Goal: Task Accomplishment & Management: Use online tool/utility

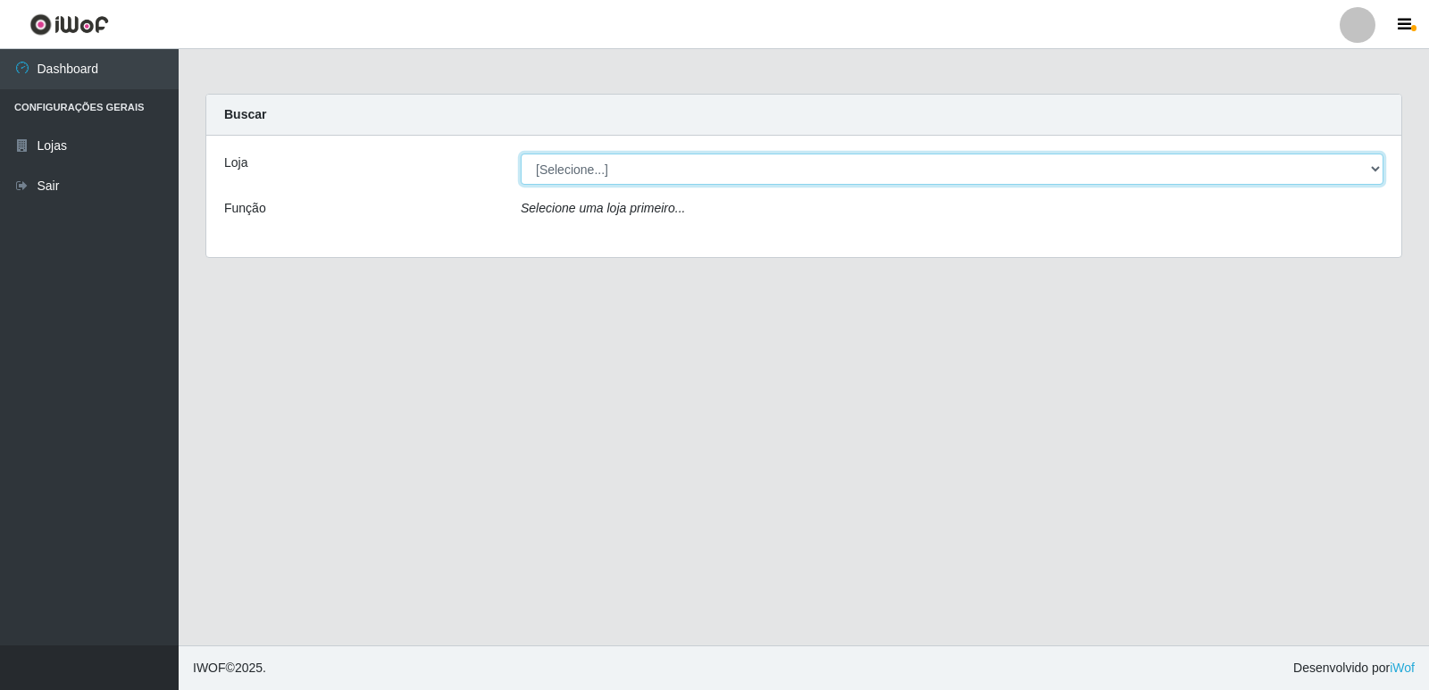
click at [555, 169] on select "[Selecione...] Hiper Queiroz - [GEOGRAPHIC_DATA] [GEOGRAPHIC_DATA] [GEOGRAPHIC_…" at bounding box center [952, 169] width 863 height 31
select select "516"
click at [521, 154] on select "[Selecione...] Hiper Queiroz - [GEOGRAPHIC_DATA] [GEOGRAPHIC_DATA] [GEOGRAPHIC_…" at bounding box center [952, 169] width 863 height 31
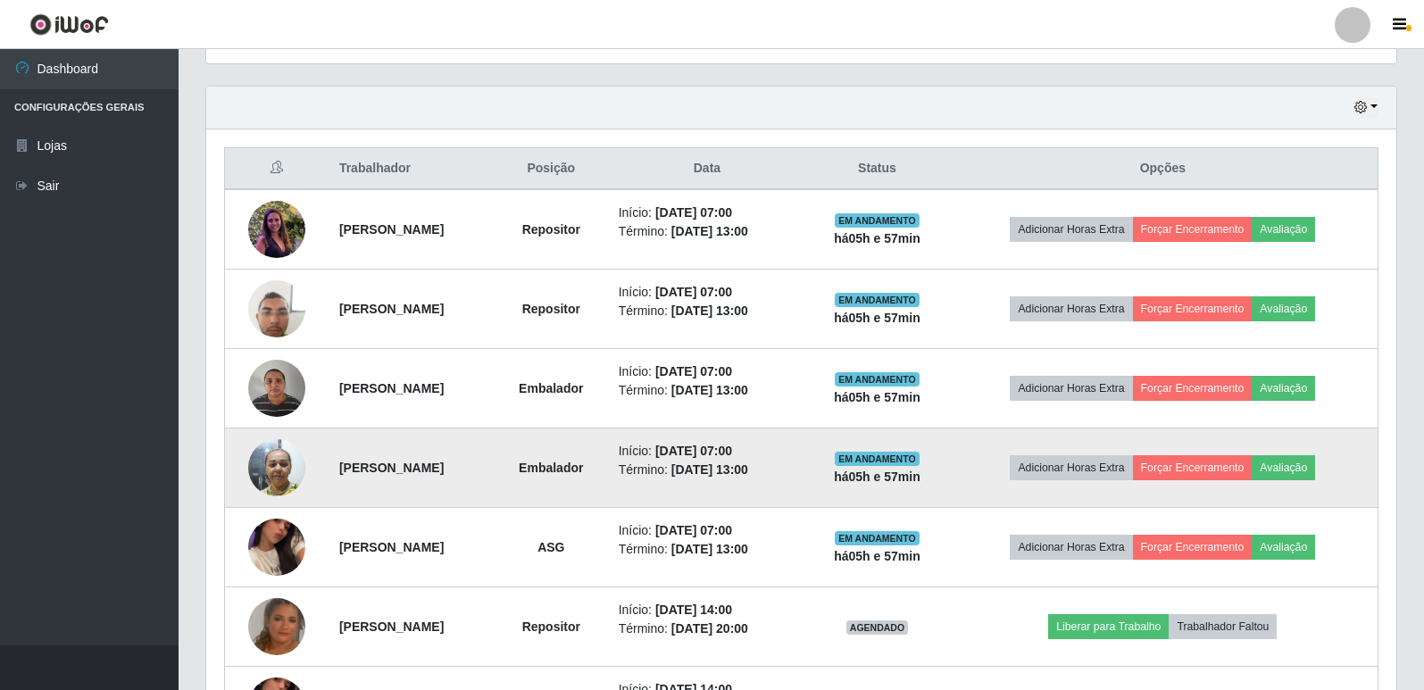
scroll to position [625, 0]
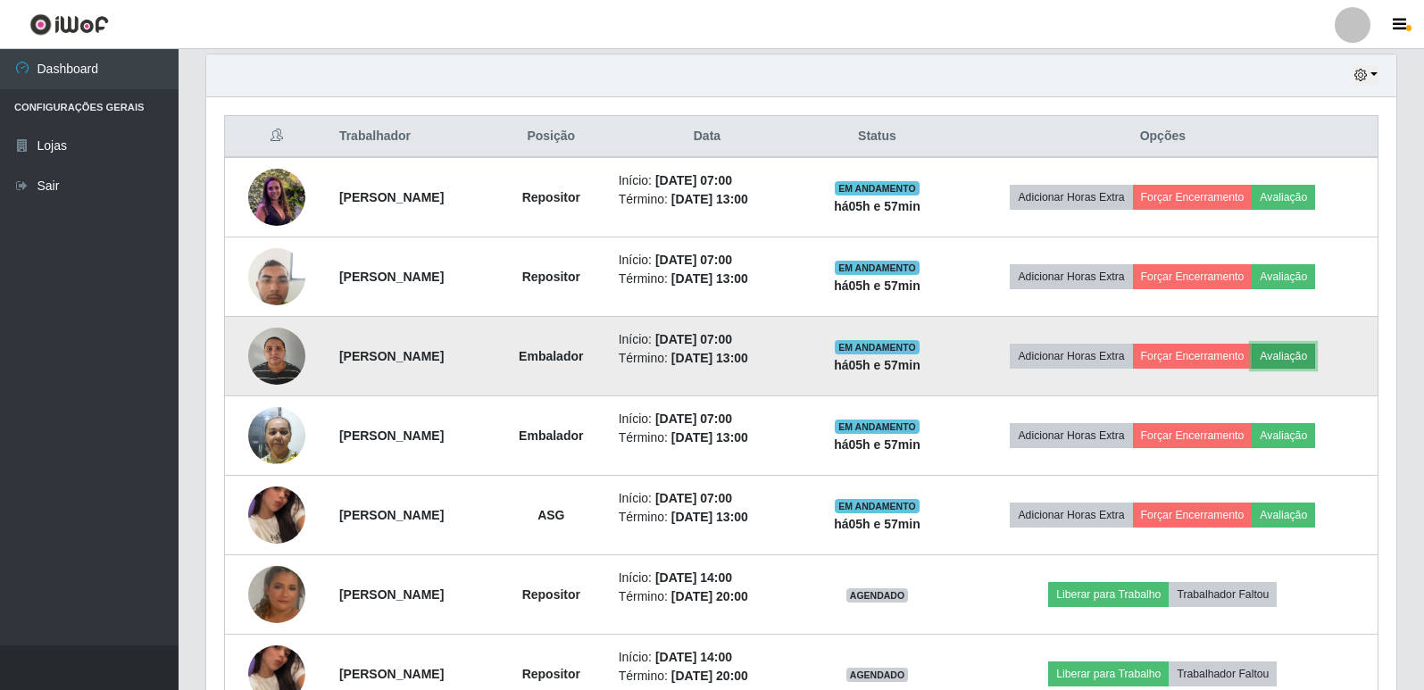
click at [1309, 354] on button "Avaliação" at bounding box center [1283, 356] width 63 height 25
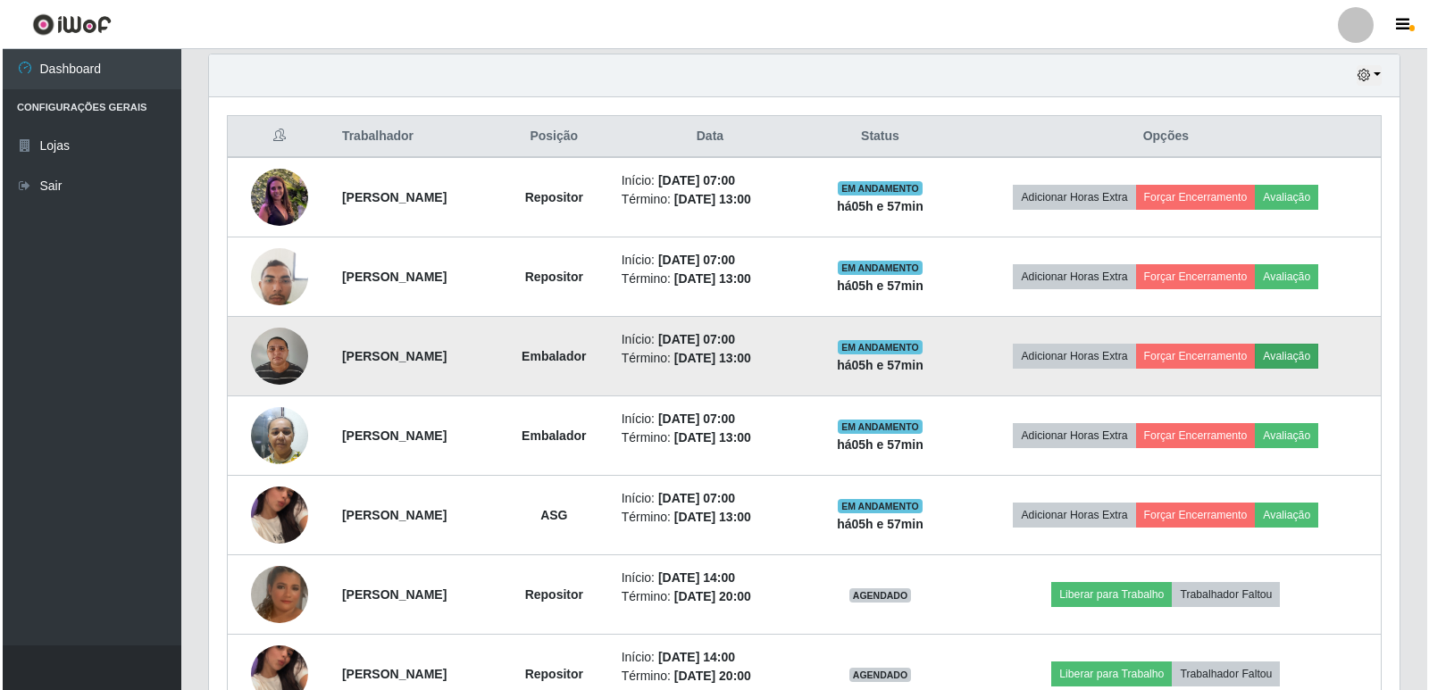
scroll to position [371, 1181]
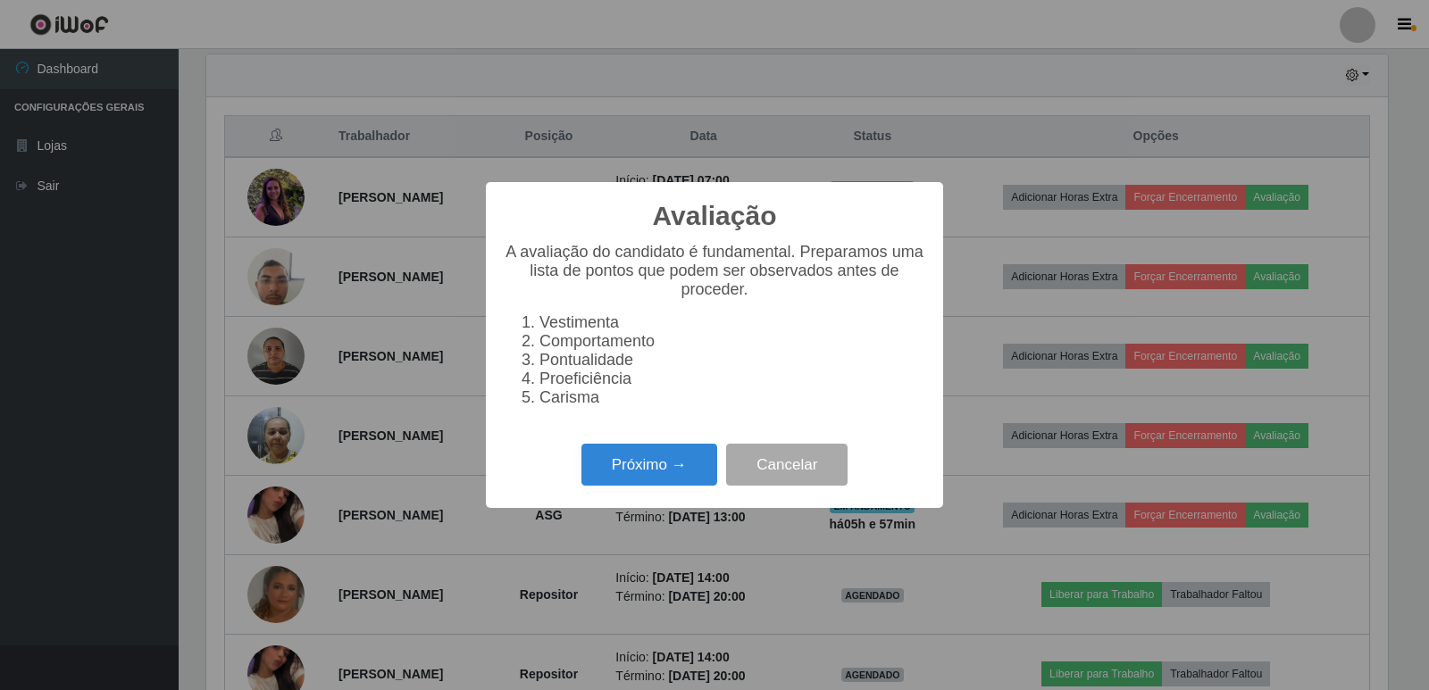
click at [721, 329] on li "Vestimenta" at bounding box center [732, 322] width 386 height 19
click at [646, 470] on button "Próximo →" at bounding box center [649, 465] width 136 height 42
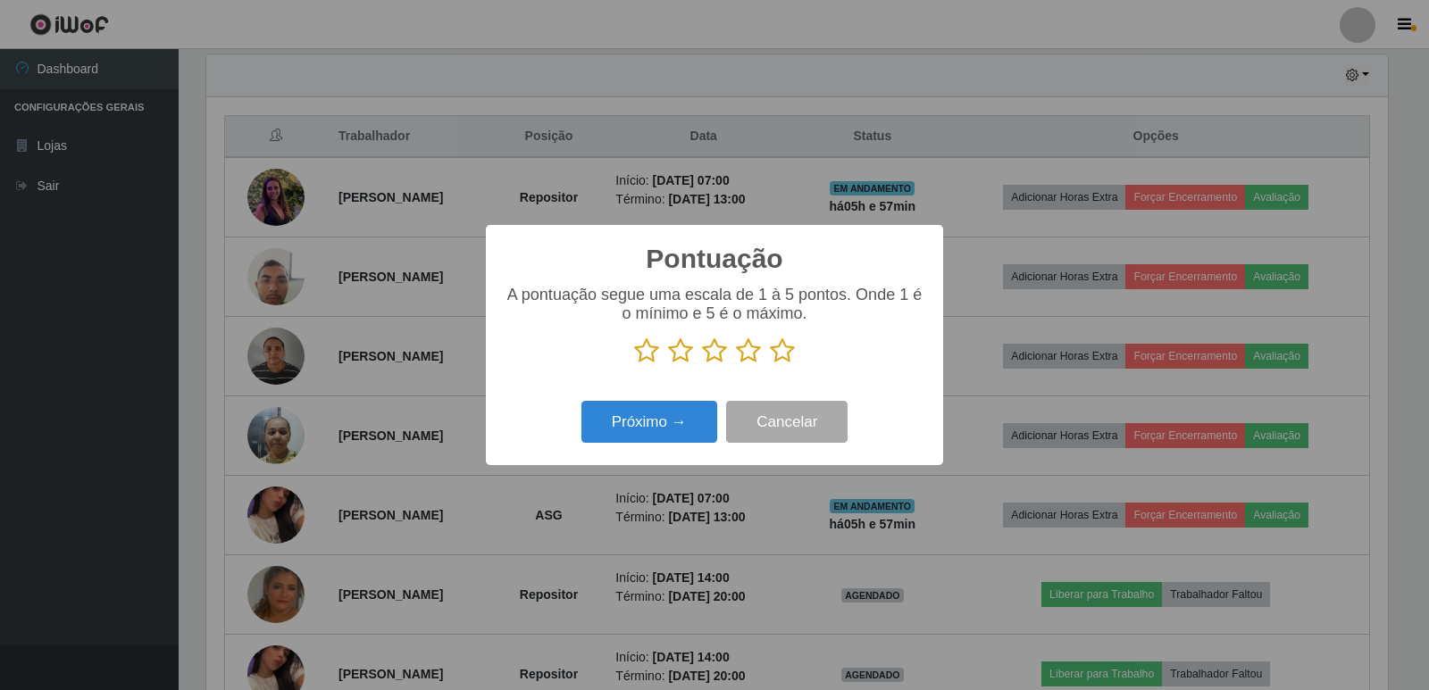
click at [779, 362] on icon at bounding box center [782, 351] width 25 height 27
click at [770, 364] on input "radio" at bounding box center [770, 364] width 0 height 0
click at [686, 426] on button "Próximo →" at bounding box center [649, 422] width 136 height 42
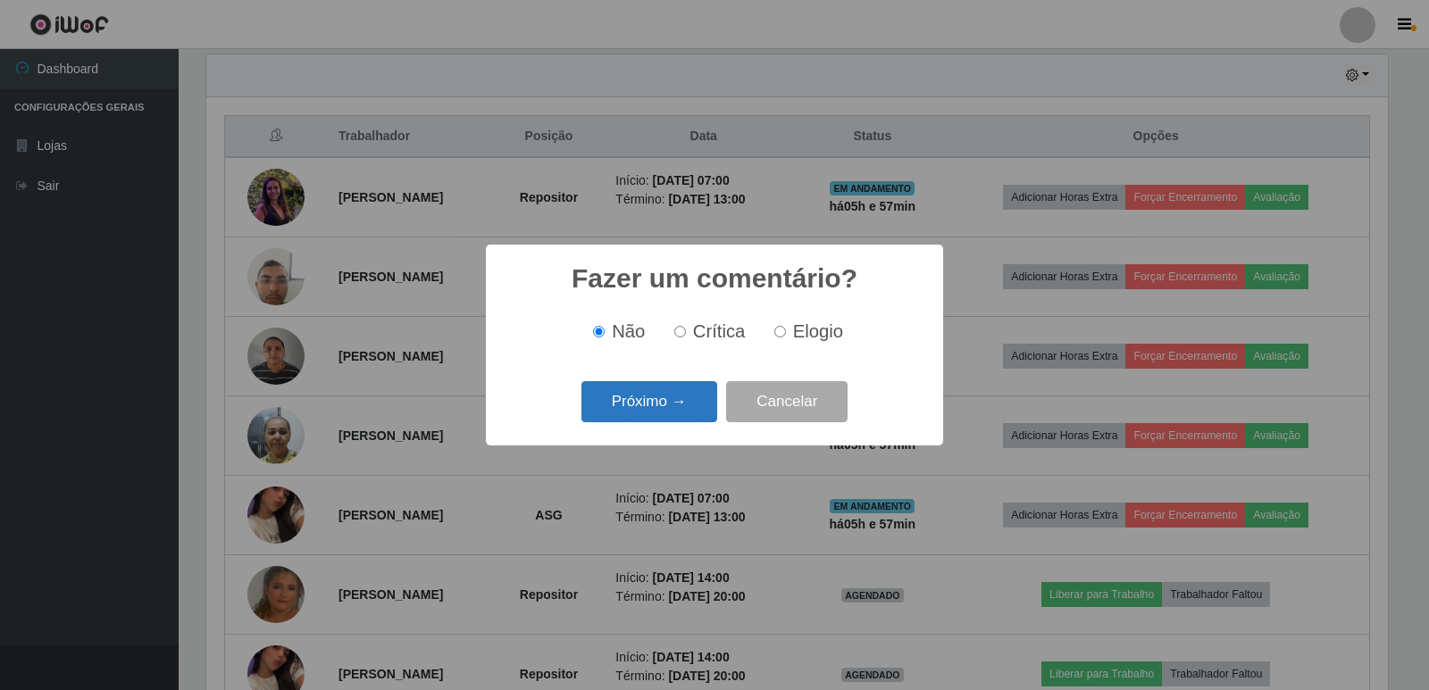
click at [653, 403] on button "Próximo →" at bounding box center [649, 402] width 136 height 42
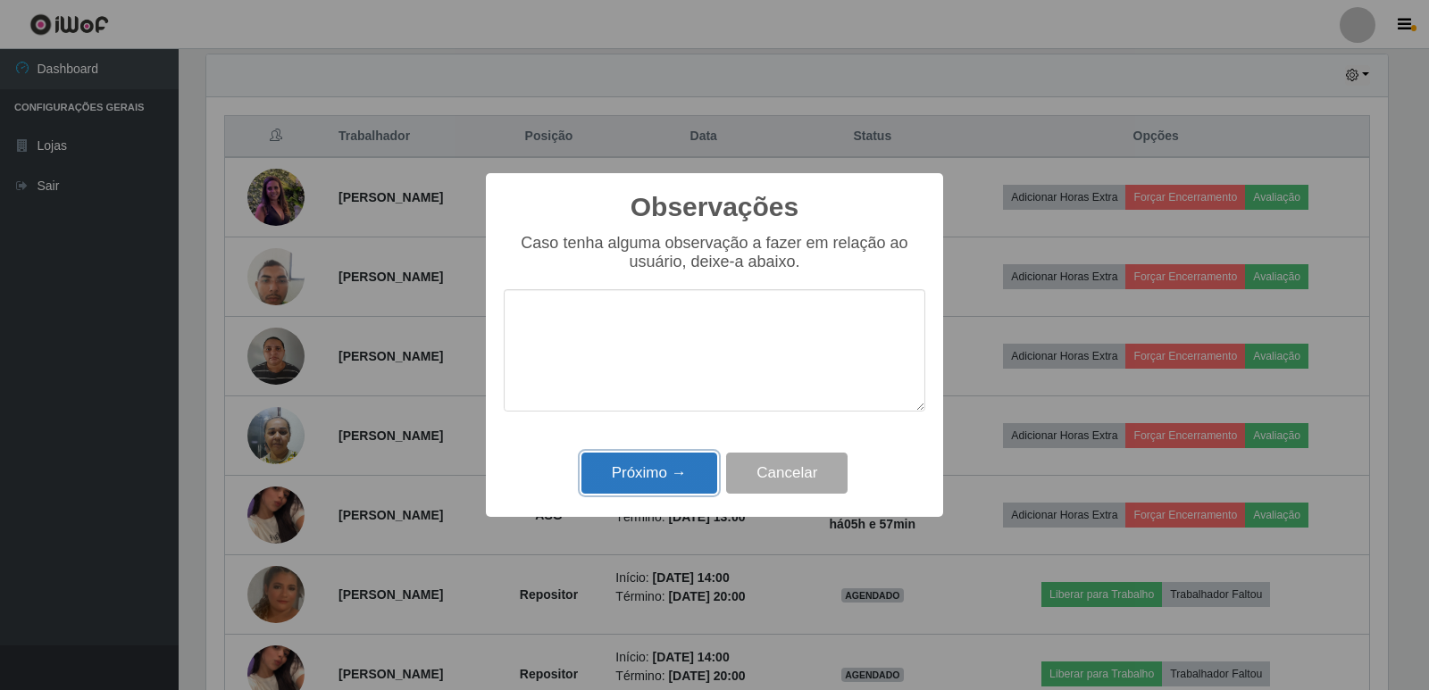
click at [654, 460] on button "Próximo →" at bounding box center [649, 474] width 136 height 42
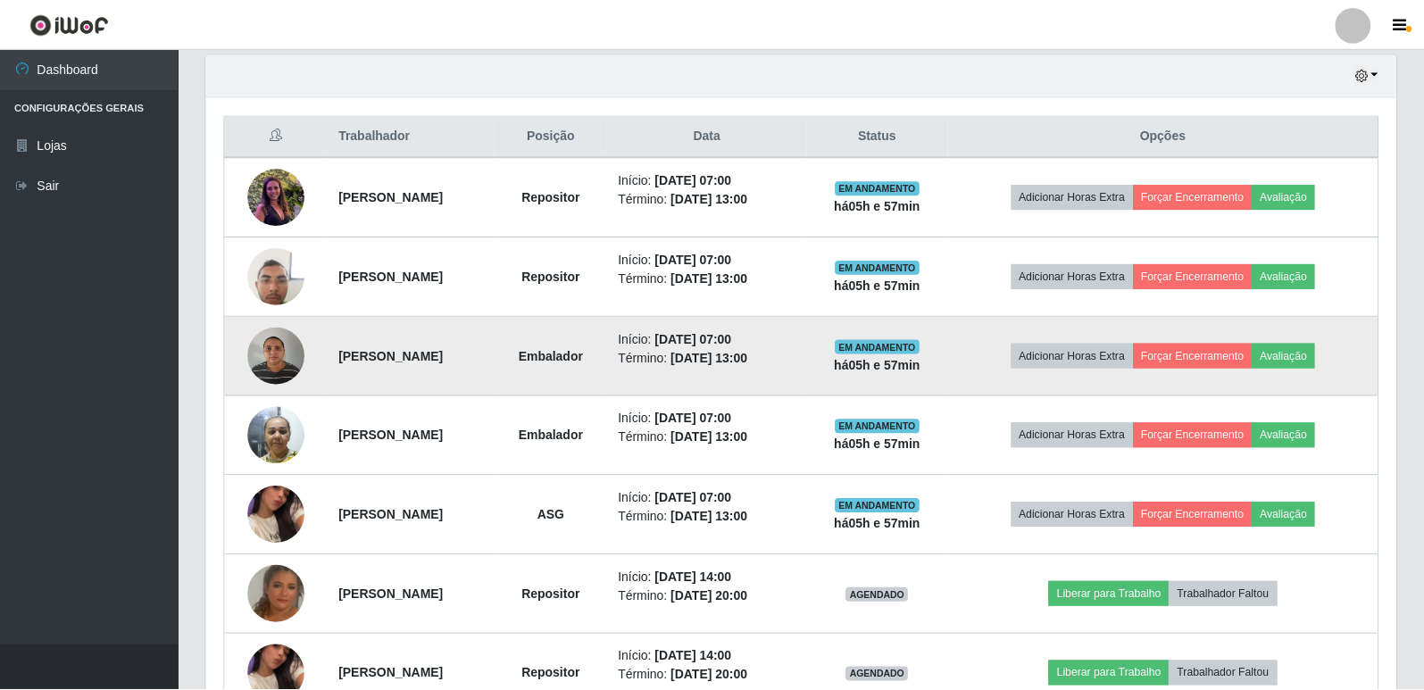
scroll to position [371, 1190]
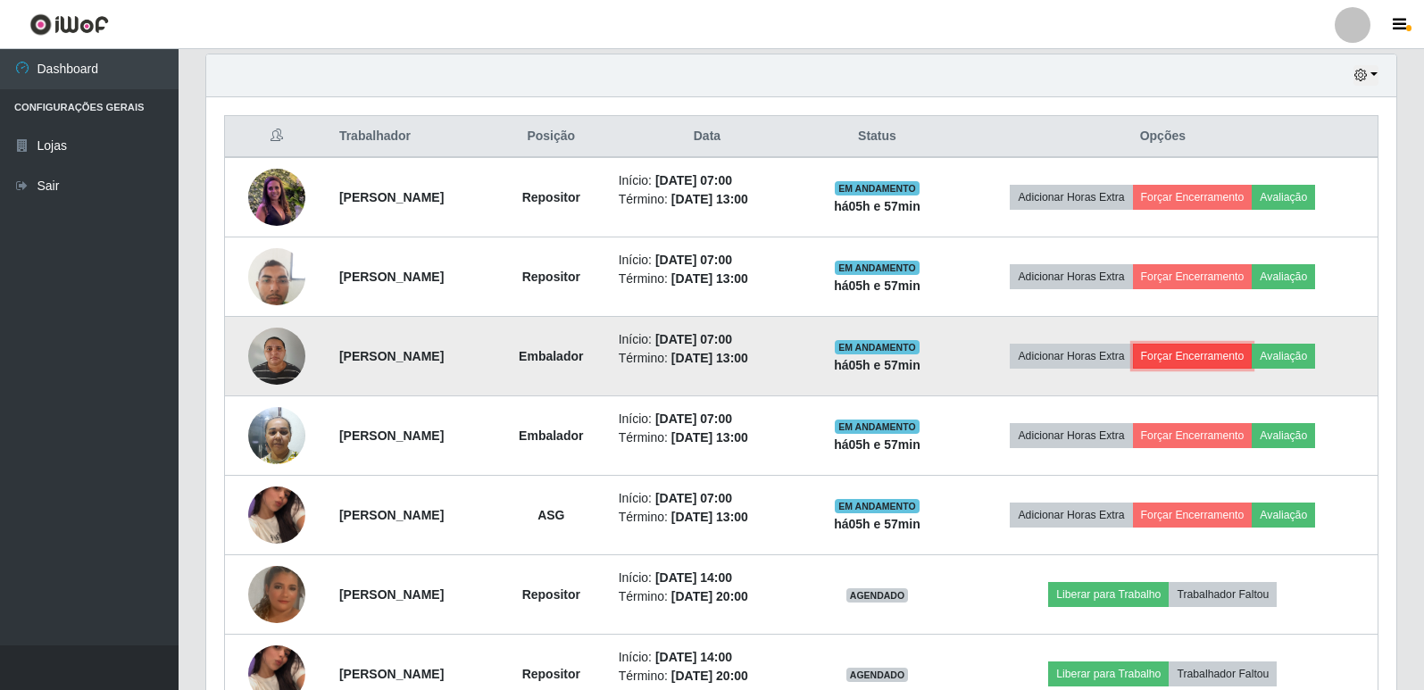
click at [1217, 355] on button "Forçar Encerramento" at bounding box center [1193, 356] width 120 height 25
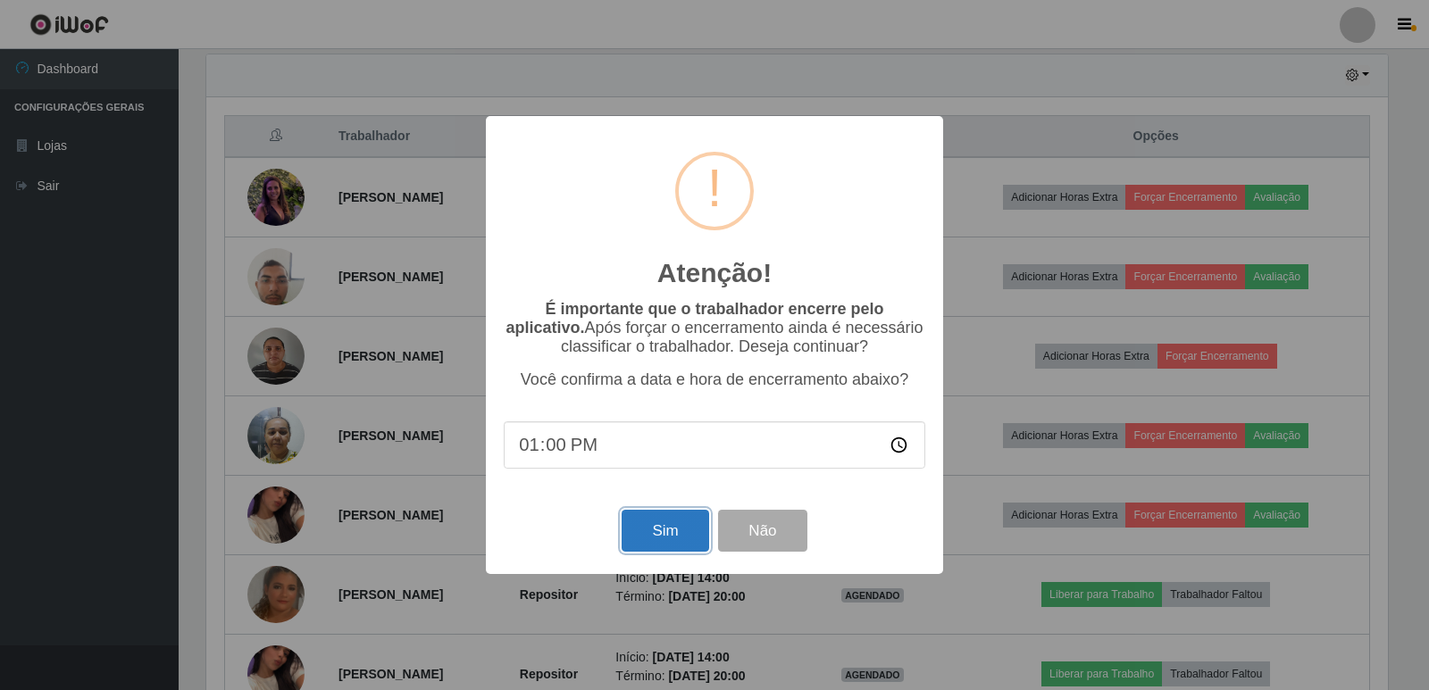
click at [653, 531] on button "Sim" at bounding box center [665, 531] width 87 height 42
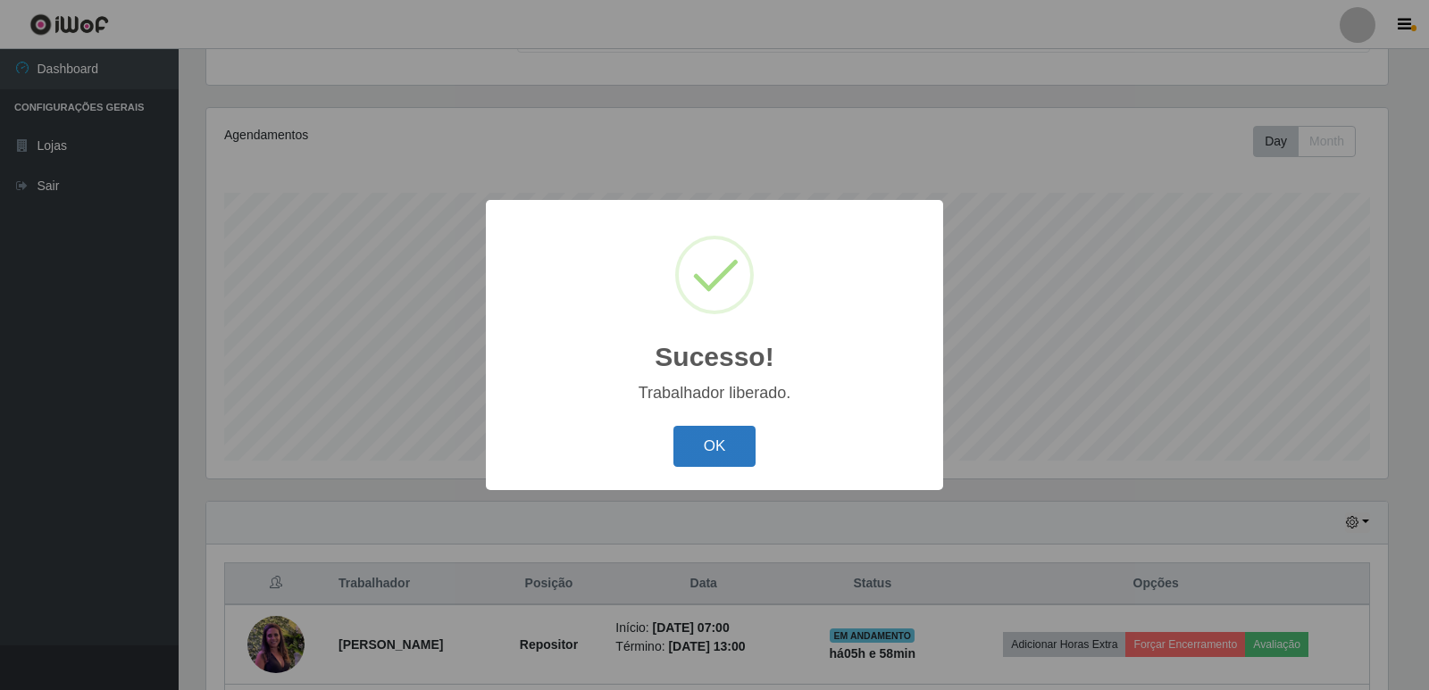
click at [697, 438] on button "OK" at bounding box center [714, 447] width 83 height 42
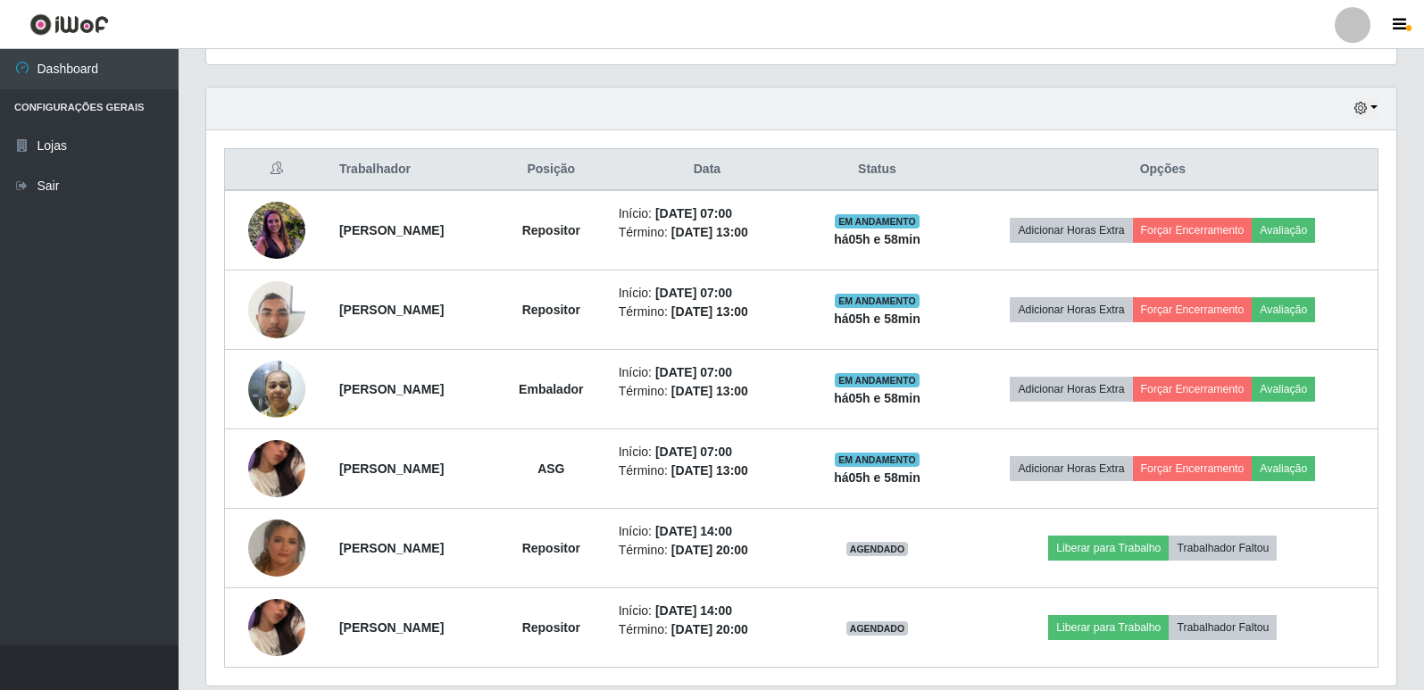
scroll to position [624, 0]
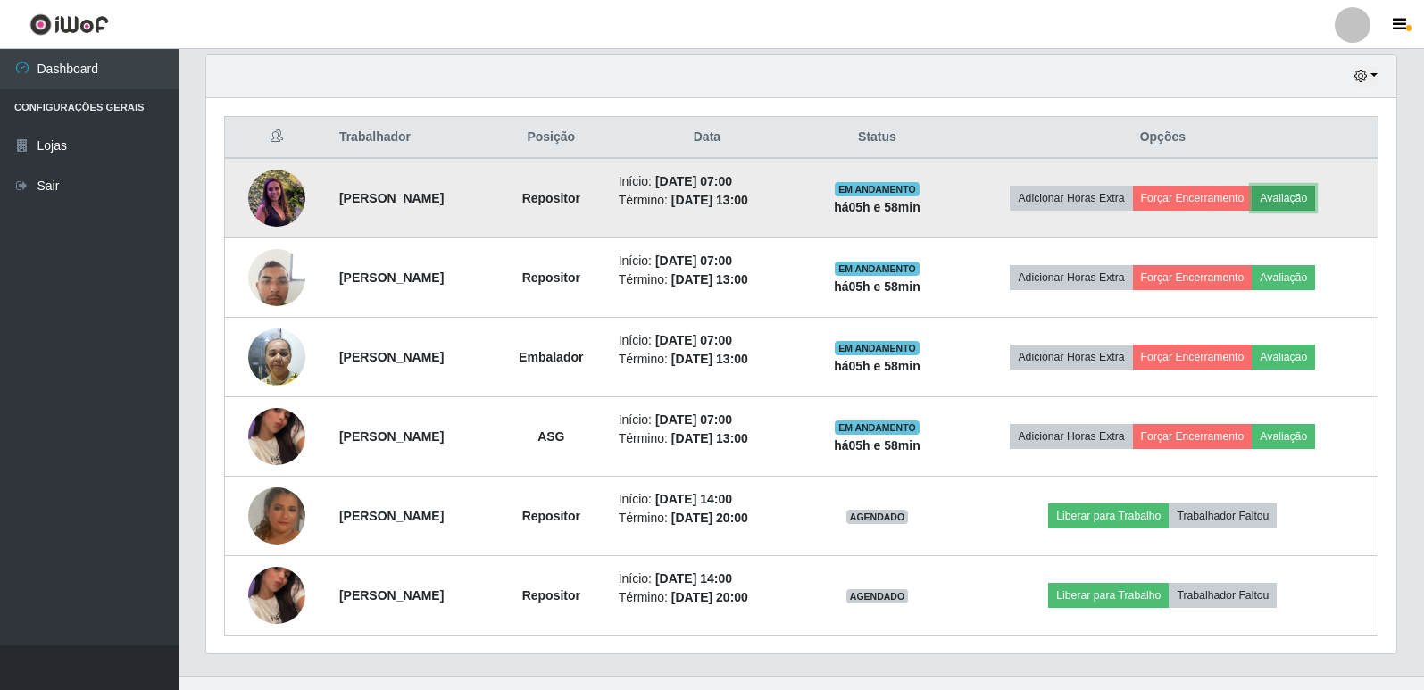
click at [1298, 192] on button "Avaliação" at bounding box center [1283, 198] width 63 height 25
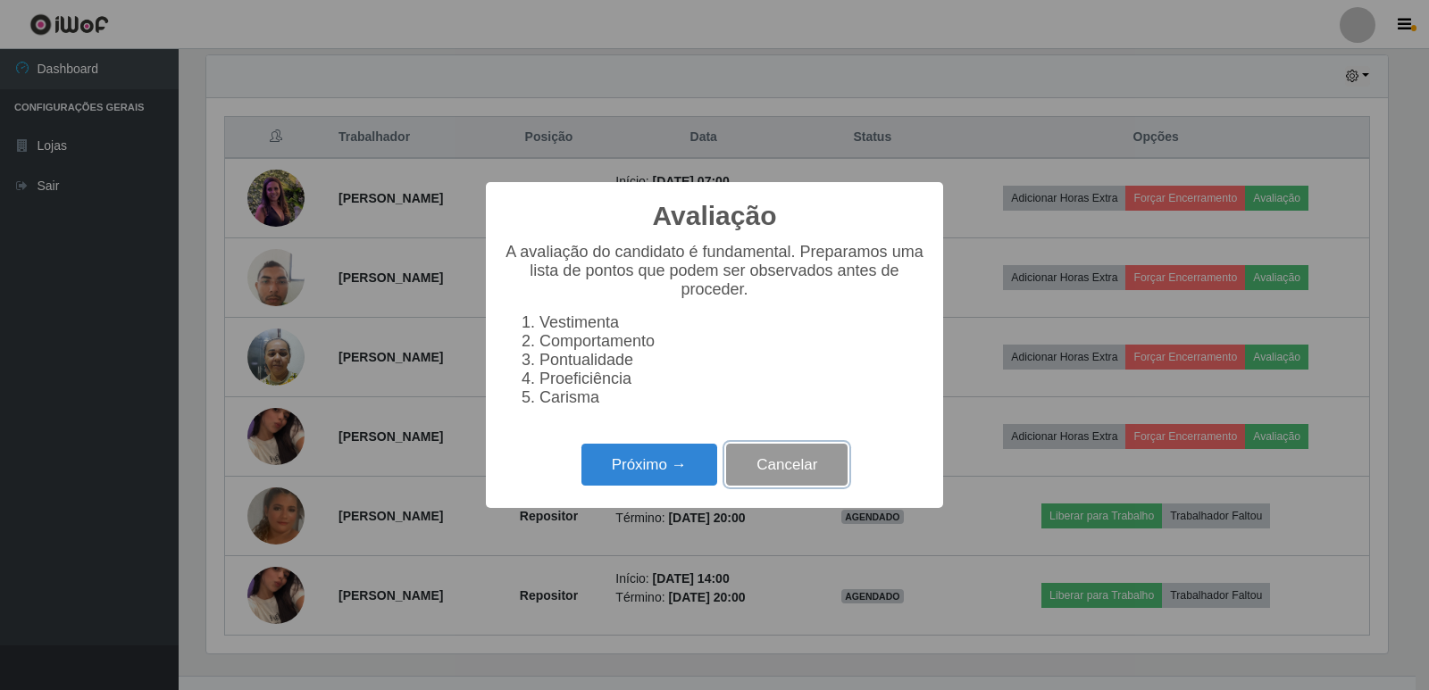
click at [807, 463] on button "Cancelar" at bounding box center [786, 465] width 121 height 42
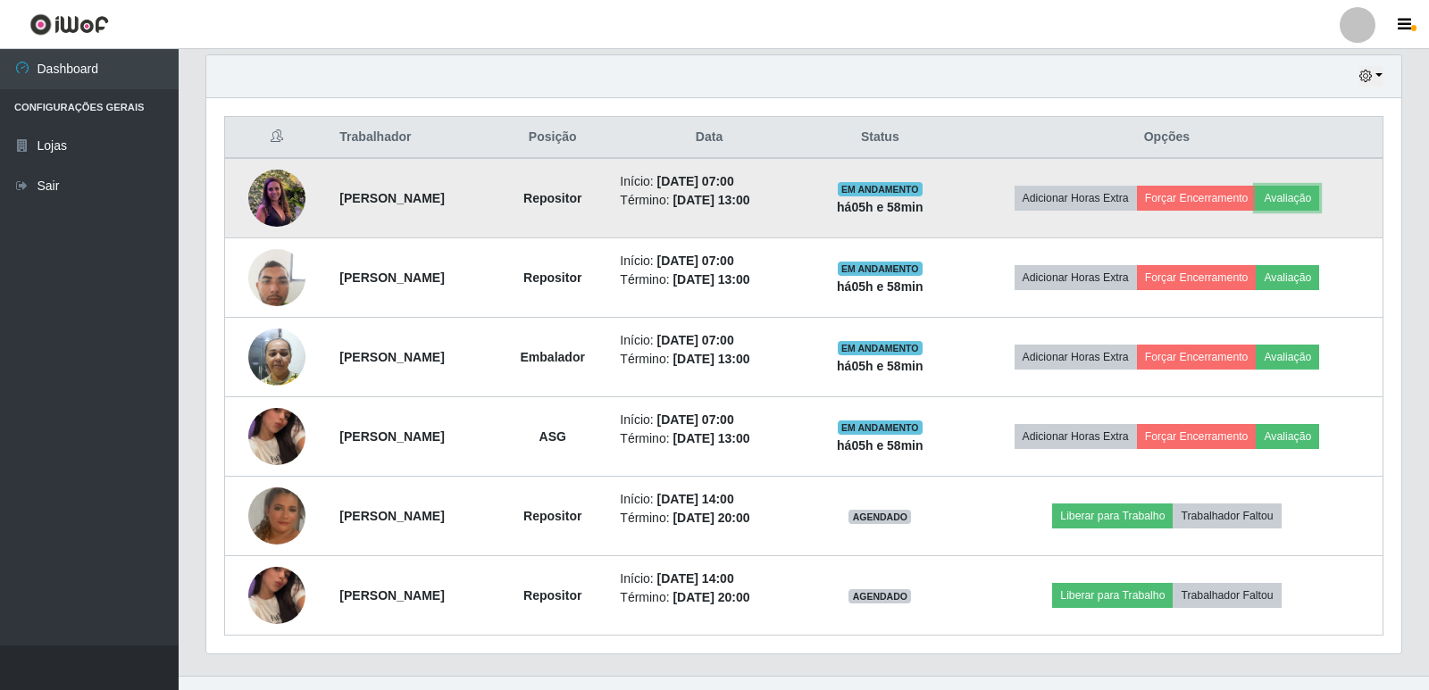
scroll to position [371, 1190]
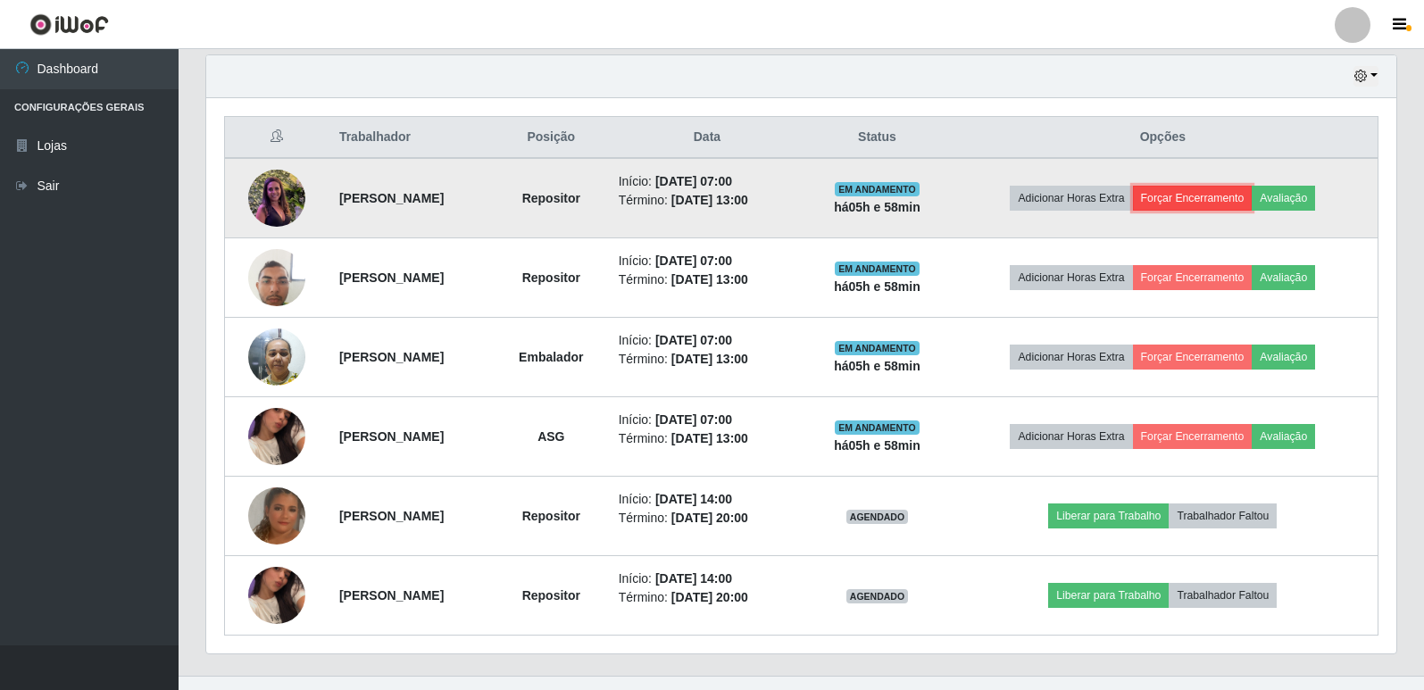
click at [1227, 207] on button "Forçar Encerramento" at bounding box center [1193, 198] width 120 height 25
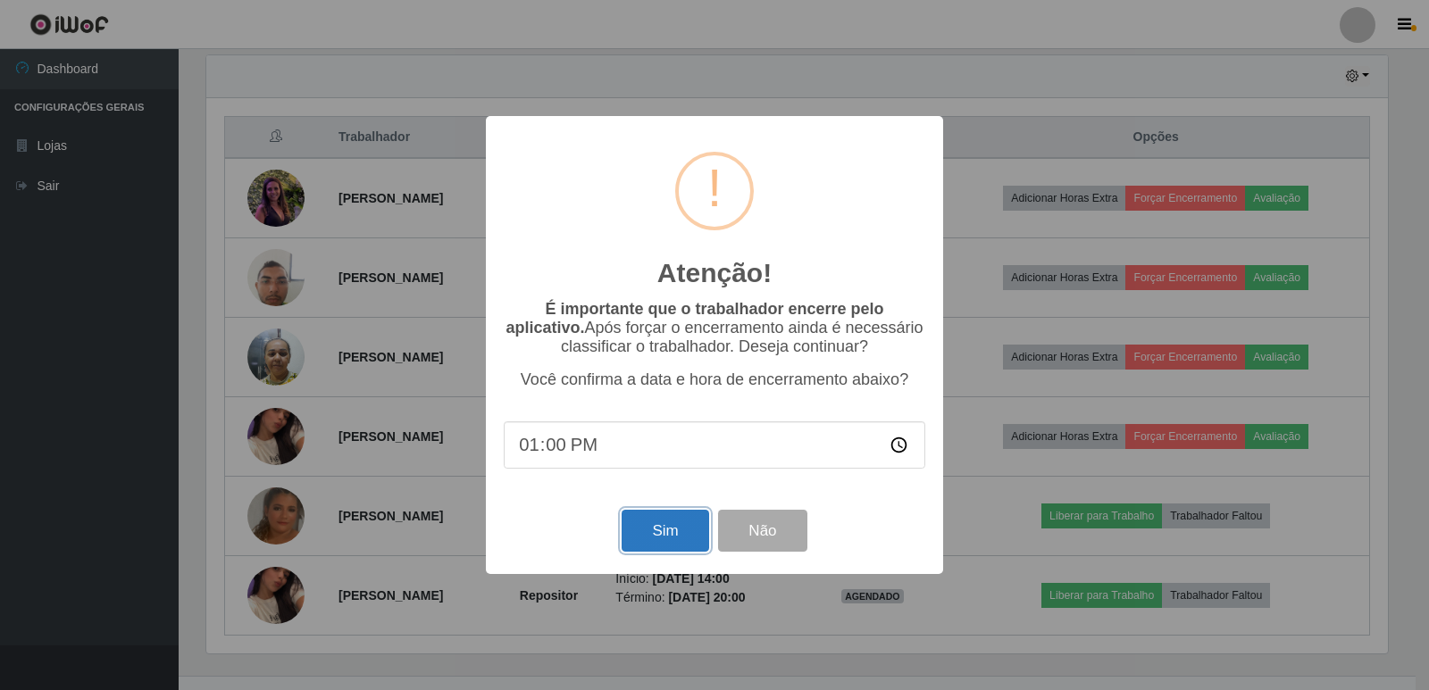
click at [645, 524] on button "Sim" at bounding box center [665, 531] width 87 height 42
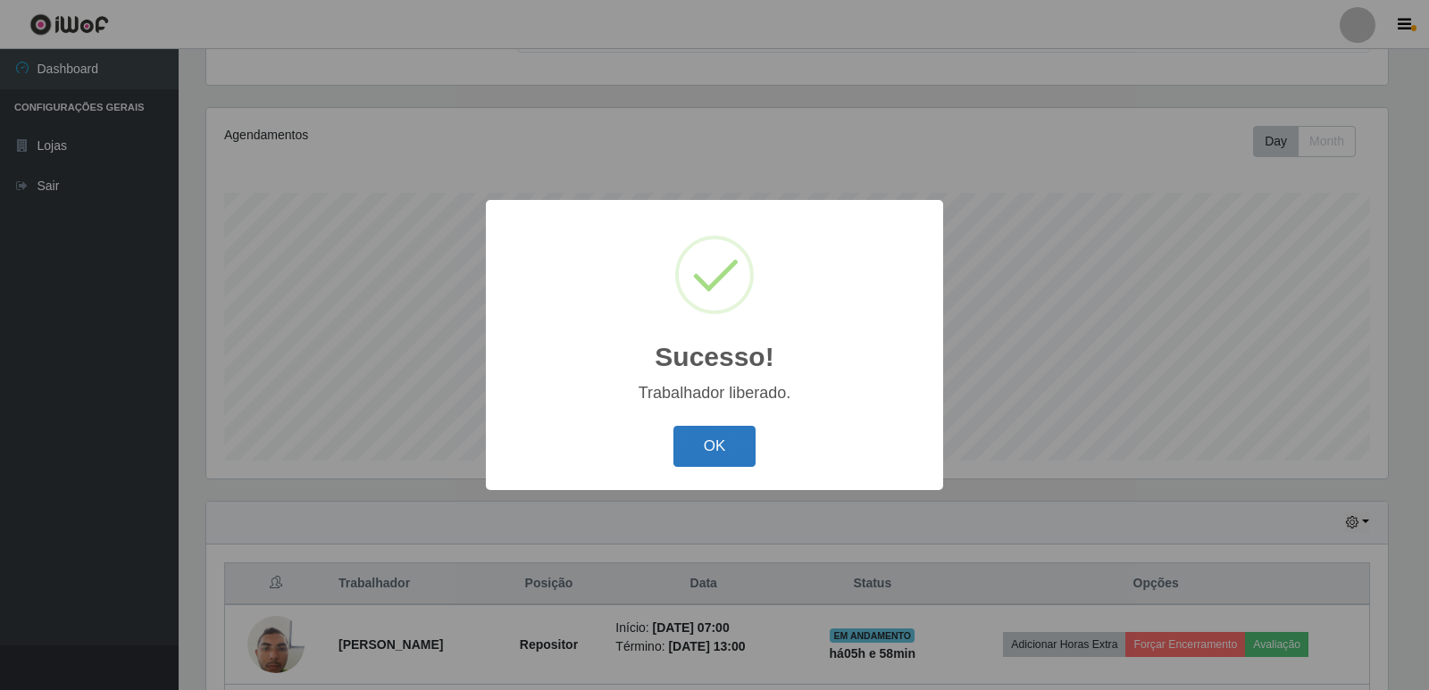
click at [740, 440] on button "OK" at bounding box center [714, 447] width 83 height 42
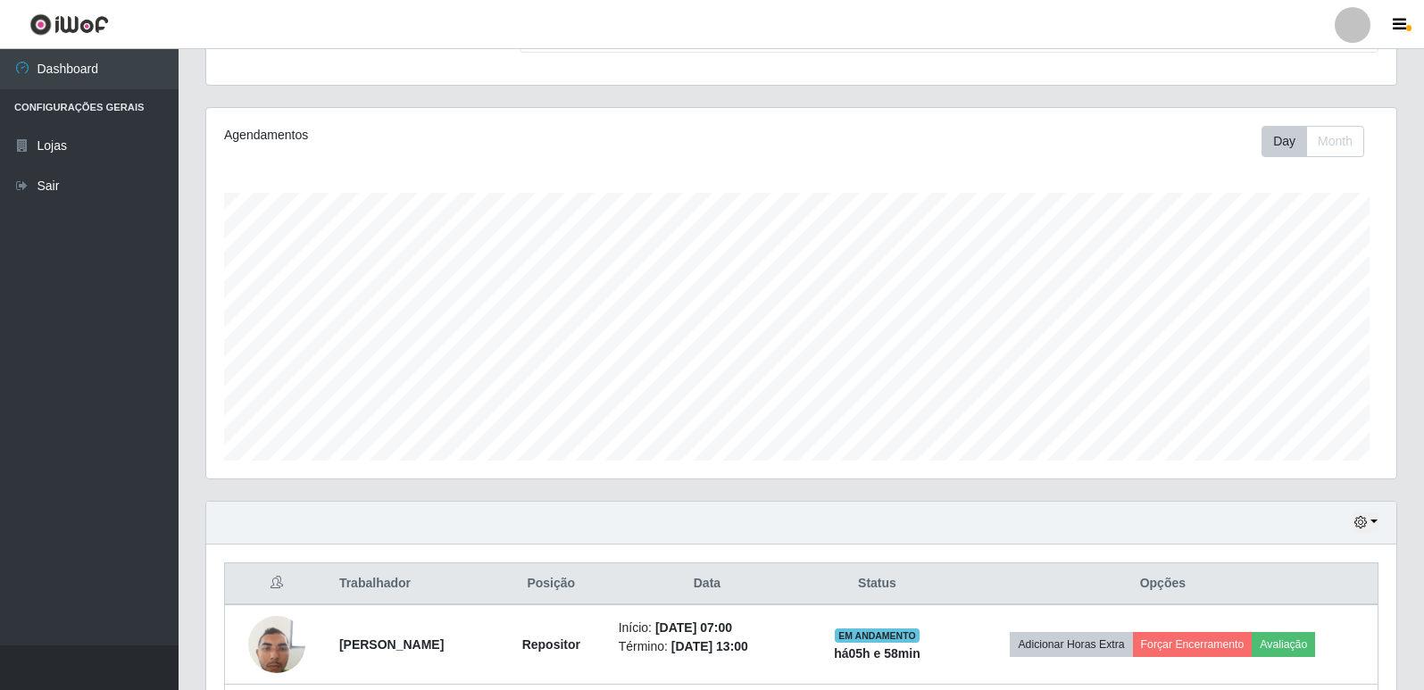
scroll to position [0, 0]
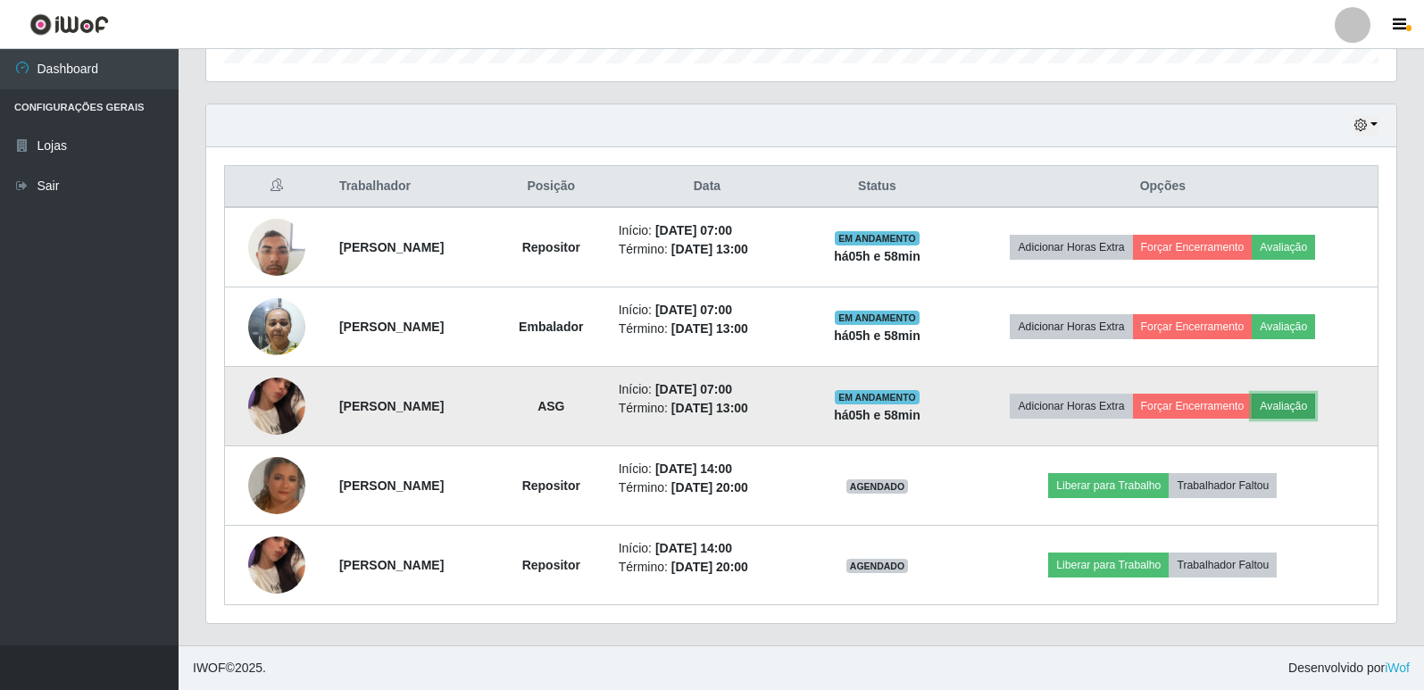
click at [1314, 413] on button "Avaliação" at bounding box center [1283, 406] width 63 height 25
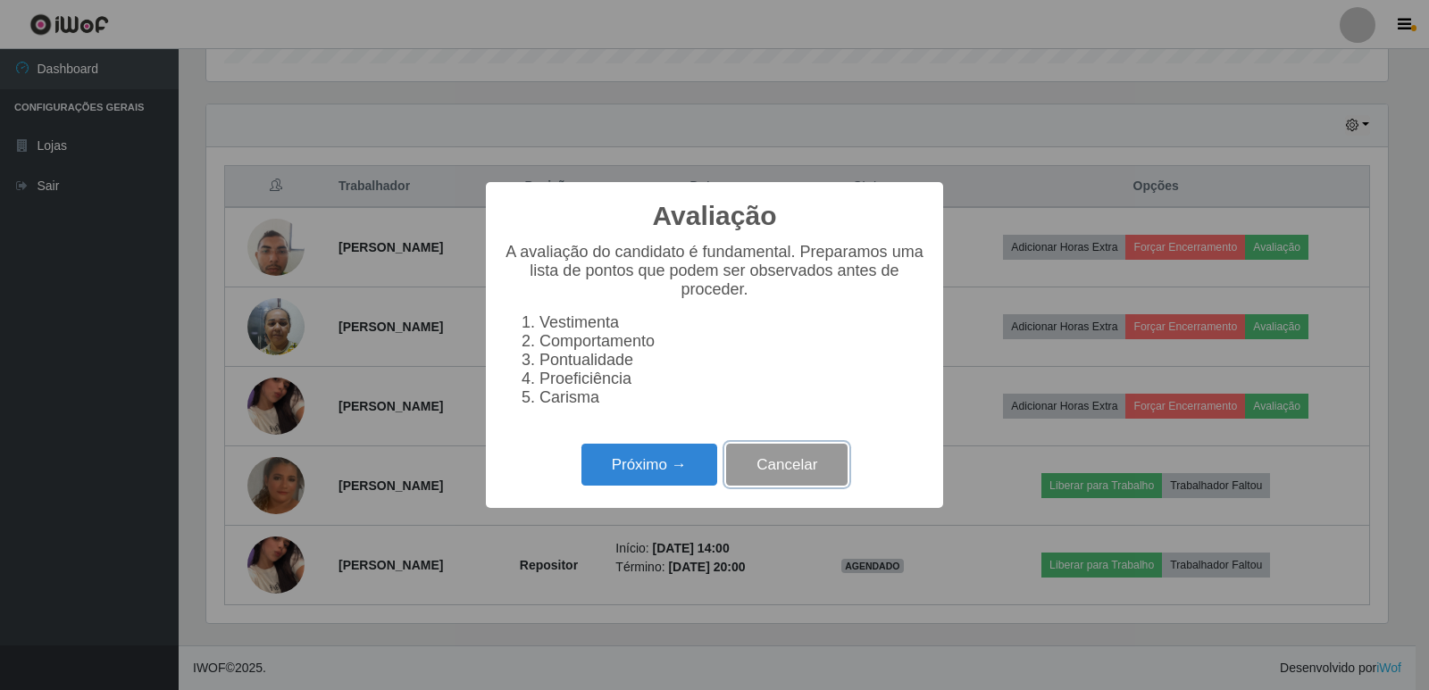
click at [772, 472] on button "Cancelar" at bounding box center [786, 465] width 121 height 42
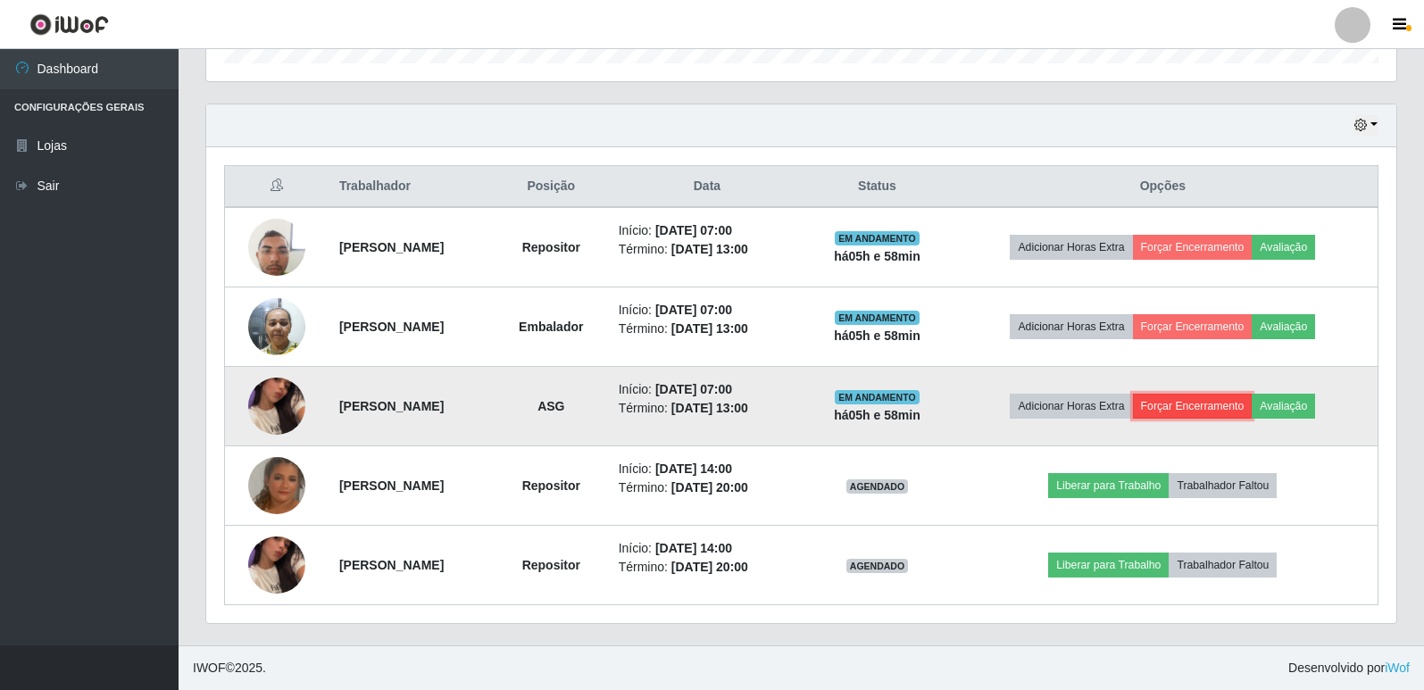
click at [1214, 402] on button "Forçar Encerramento" at bounding box center [1193, 406] width 120 height 25
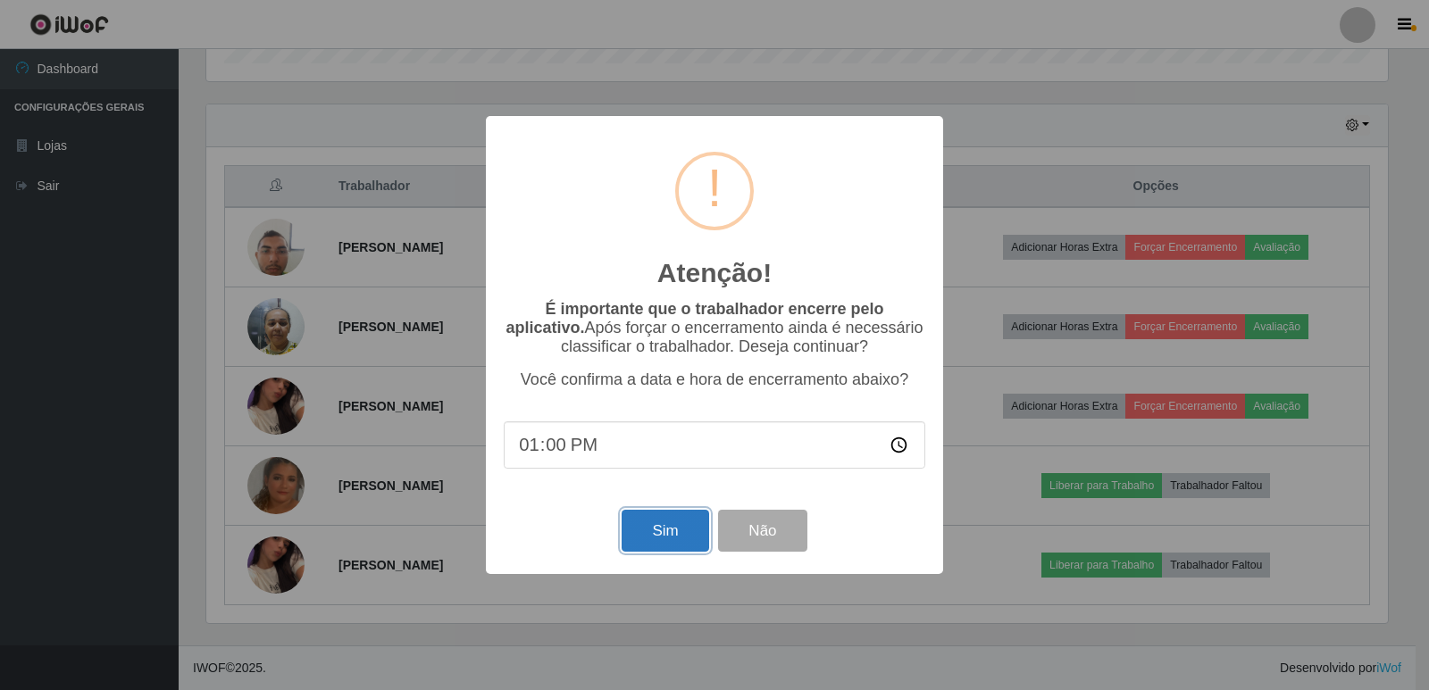
click at [691, 537] on button "Sim" at bounding box center [665, 531] width 87 height 42
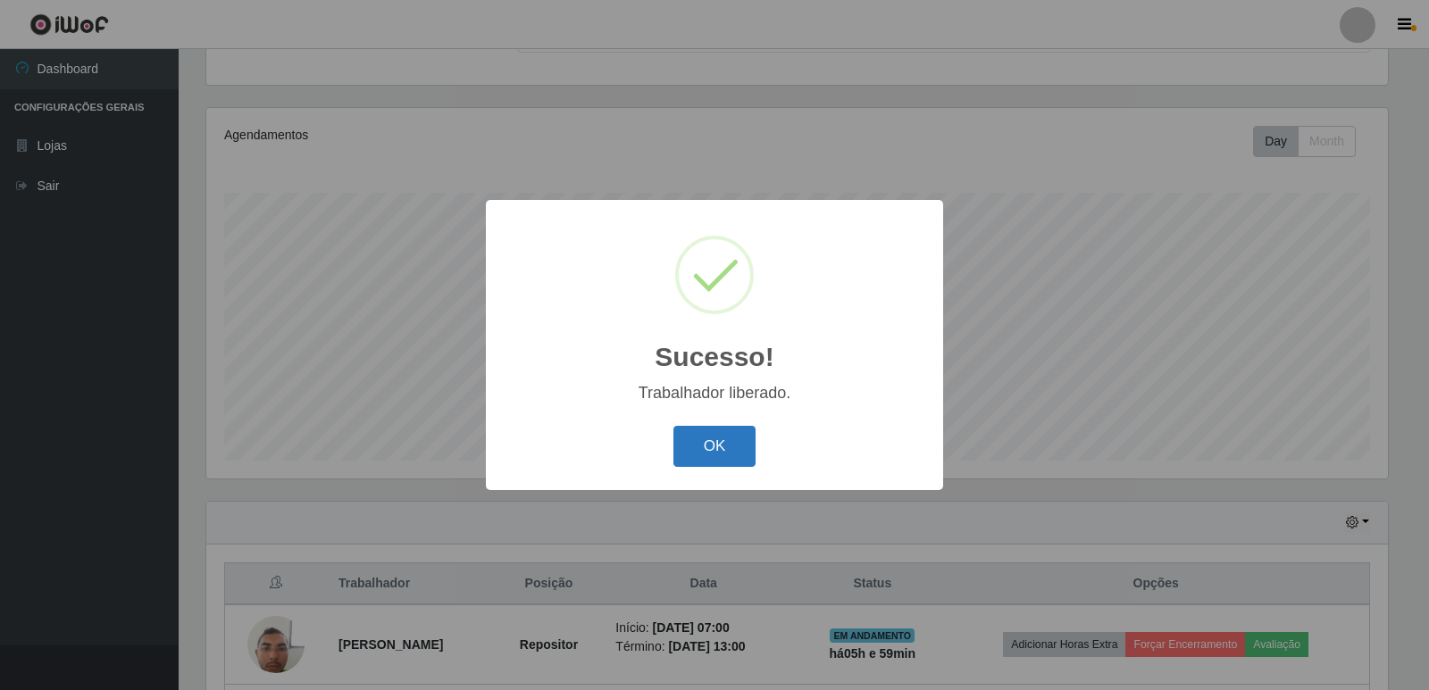
click at [696, 457] on button "OK" at bounding box center [714, 447] width 83 height 42
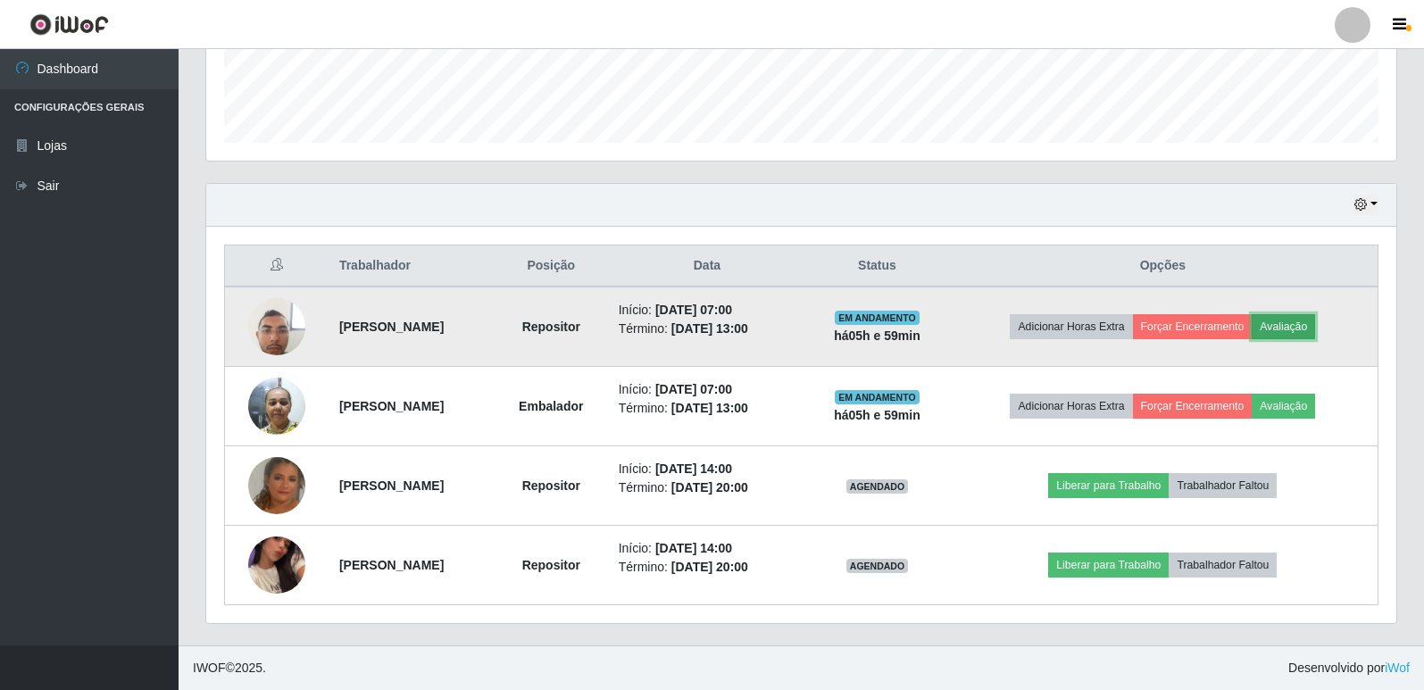
click at [1314, 316] on button "Avaliação" at bounding box center [1283, 326] width 63 height 25
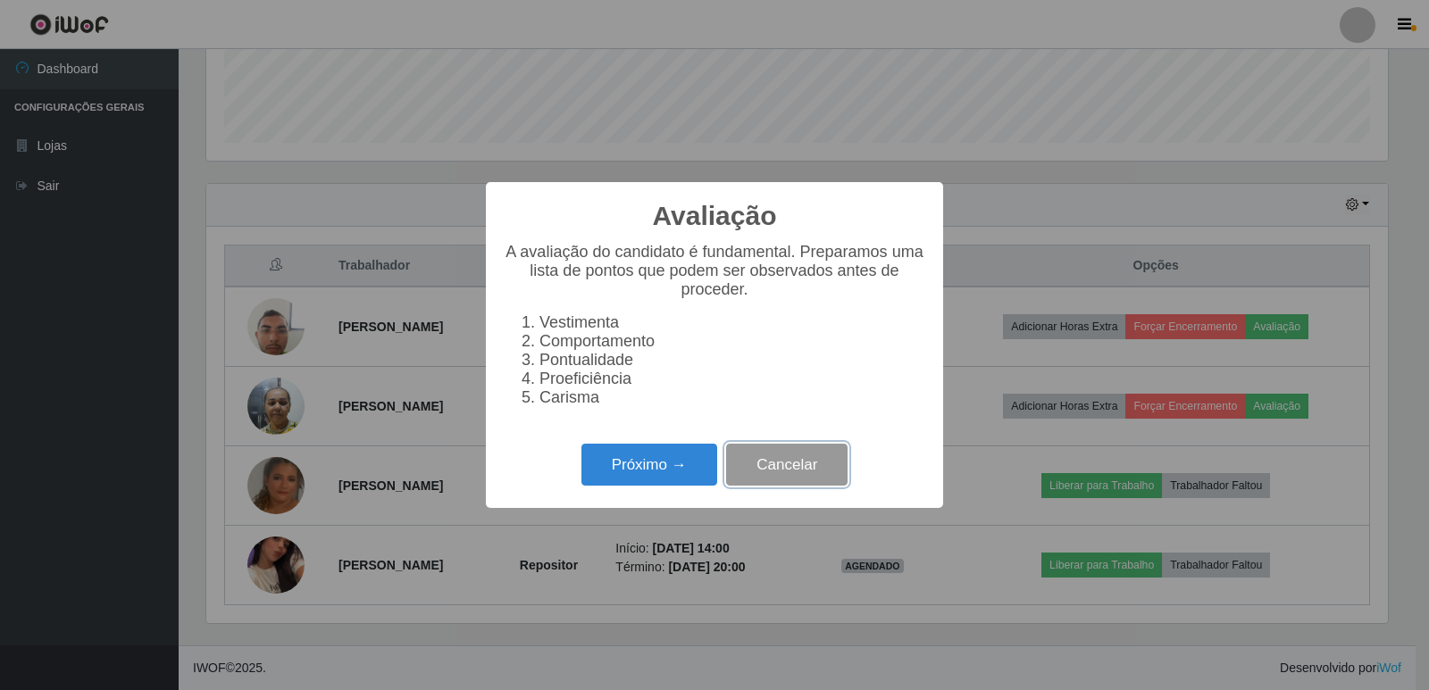
click at [791, 461] on button "Cancelar" at bounding box center [786, 465] width 121 height 42
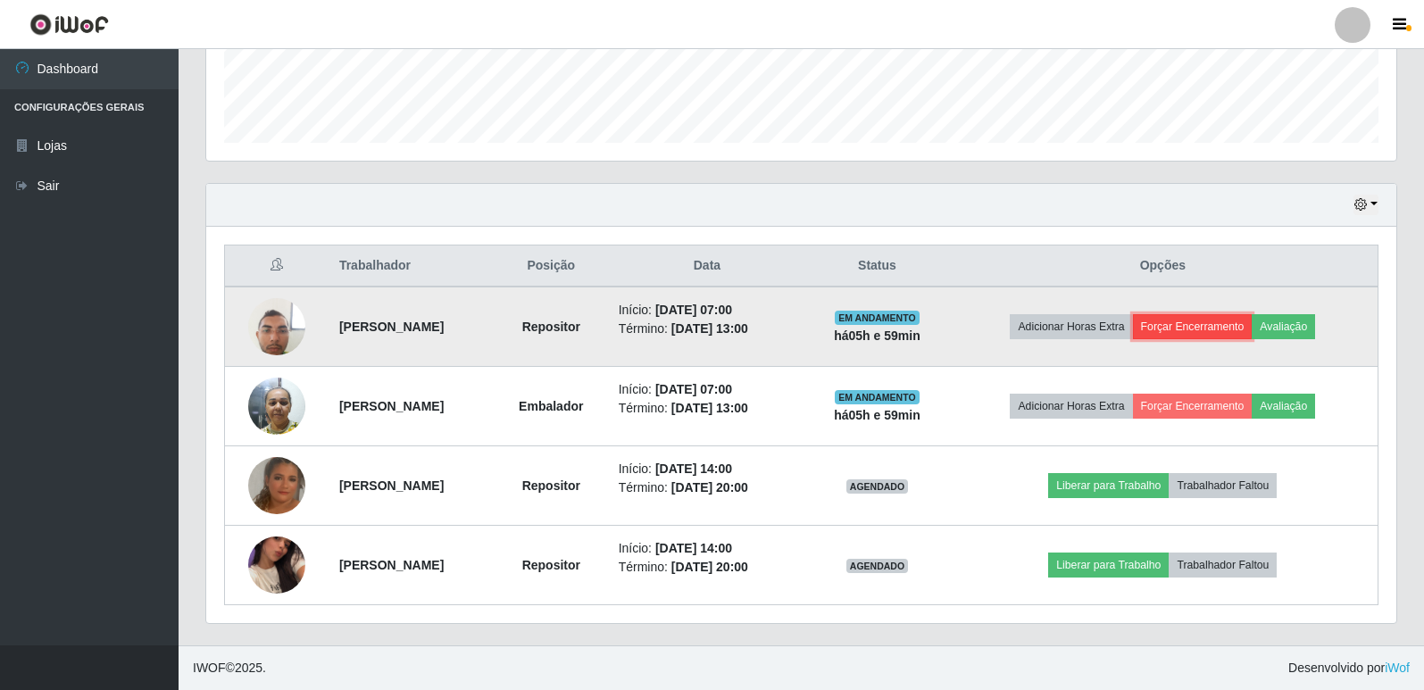
click at [1212, 336] on button "Forçar Encerramento" at bounding box center [1193, 326] width 120 height 25
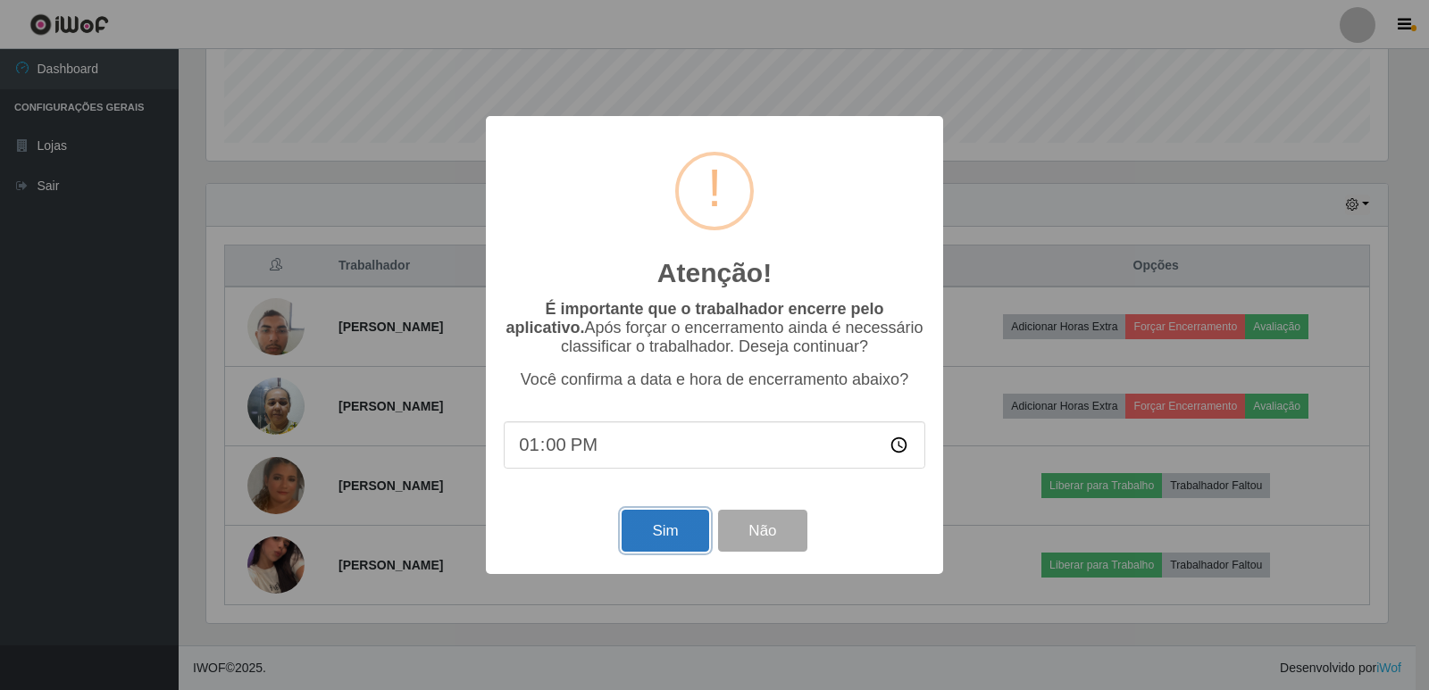
click at [671, 530] on button "Sim" at bounding box center [665, 531] width 87 height 42
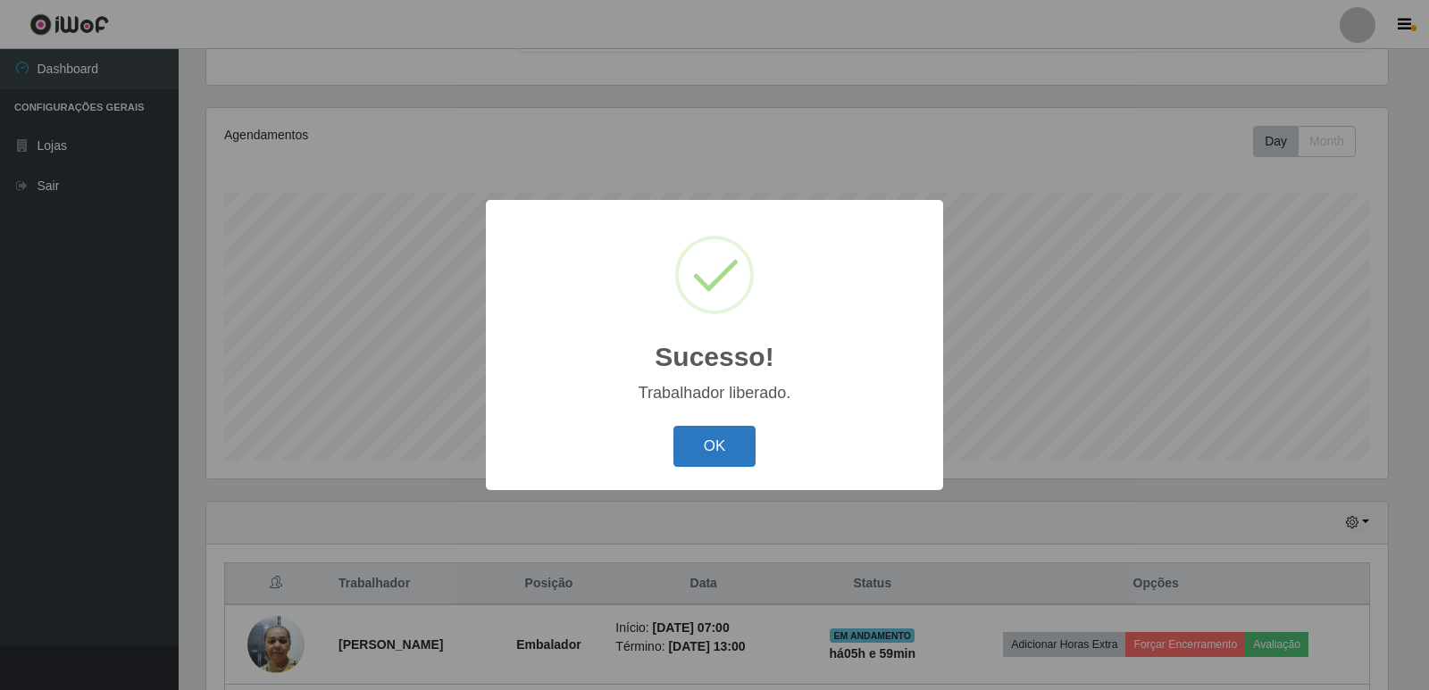
click at [725, 455] on button "OK" at bounding box center [714, 447] width 83 height 42
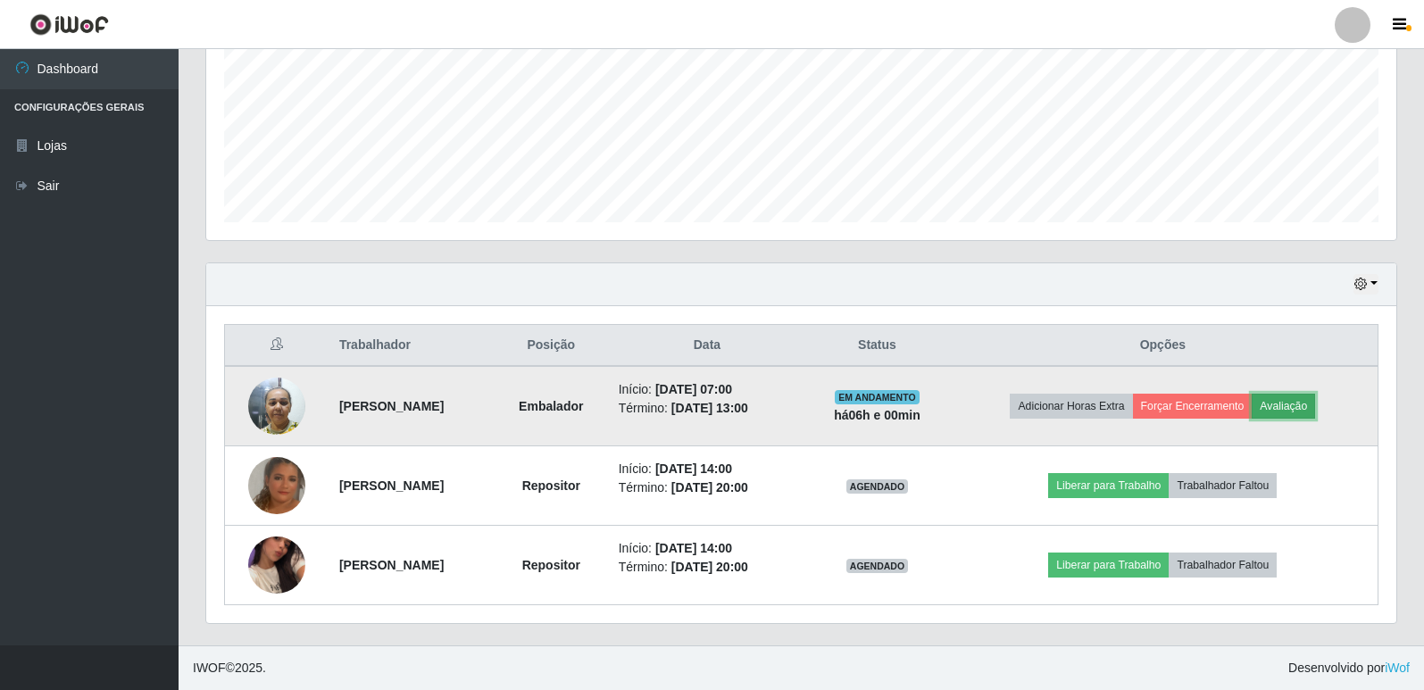
click at [1315, 413] on button "Avaliação" at bounding box center [1283, 406] width 63 height 25
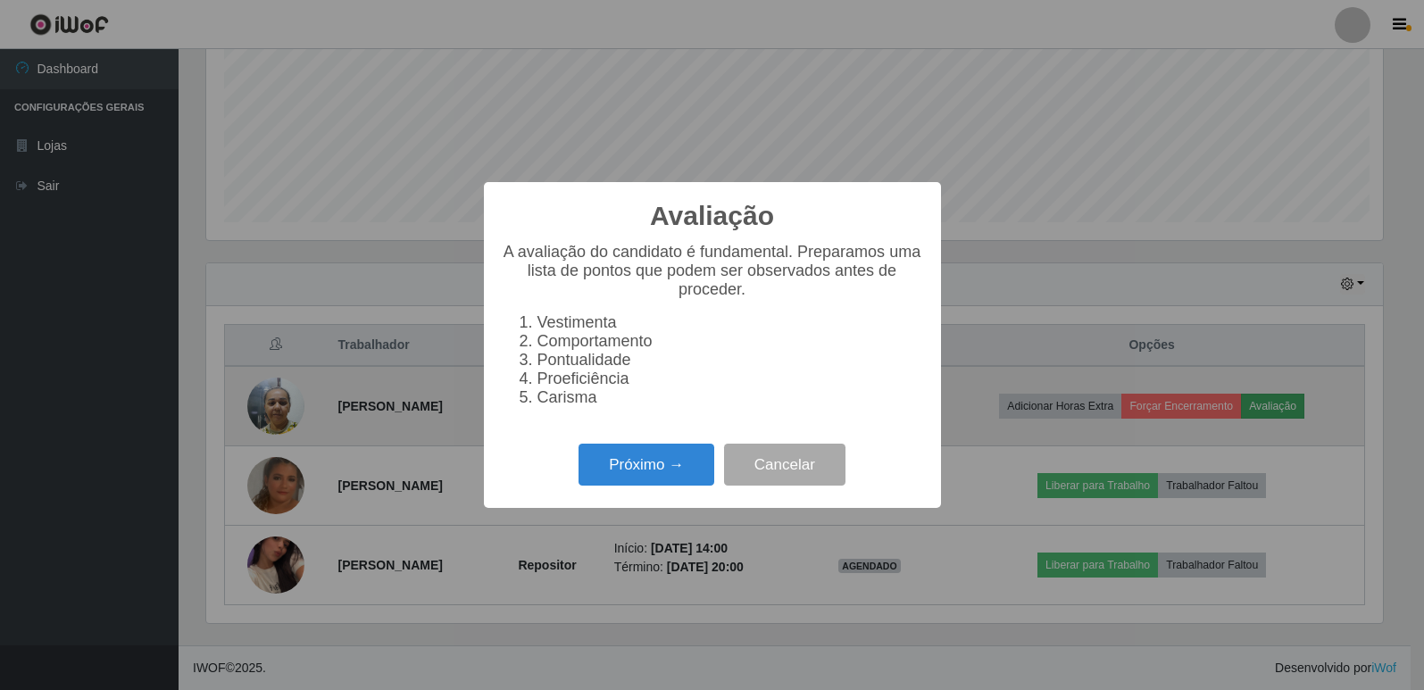
scroll to position [371, 1181]
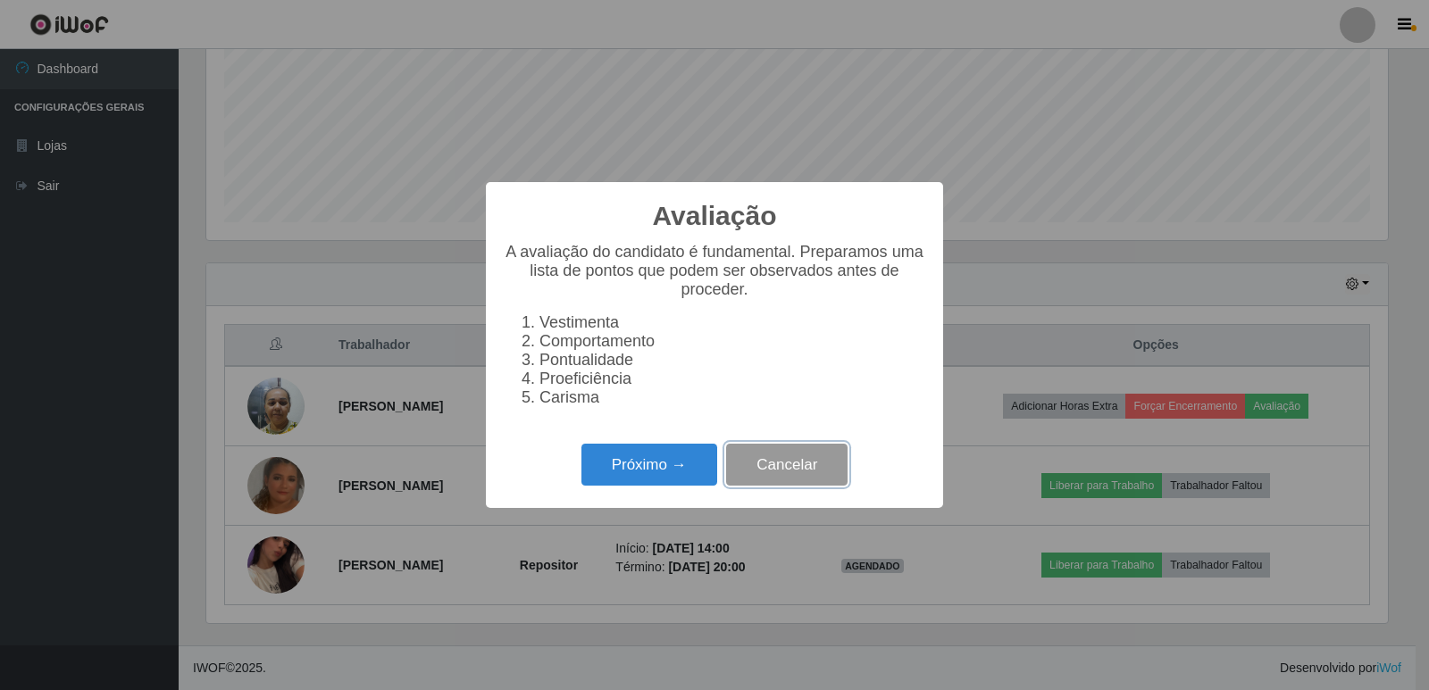
click at [832, 483] on button "Cancelar" at bounding box center [786, 465] width 121 height 42
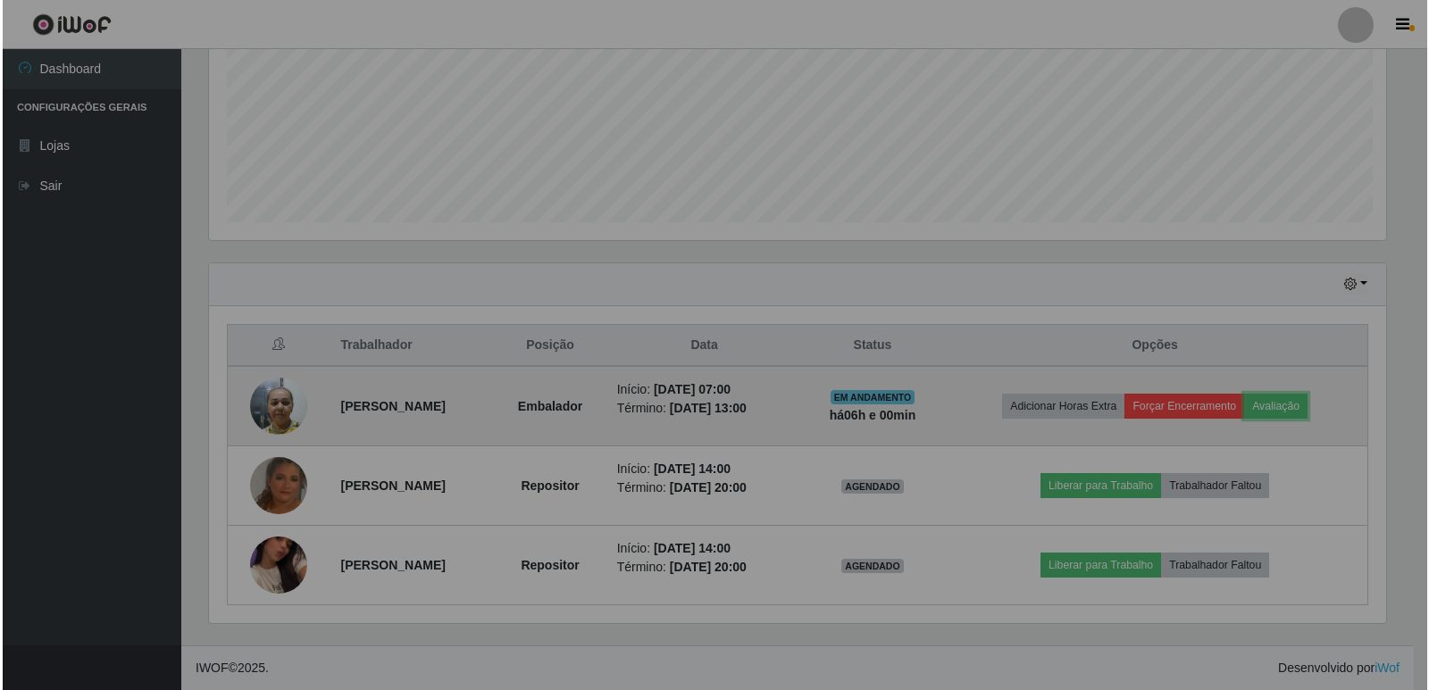
scroll to position [371, 1190]
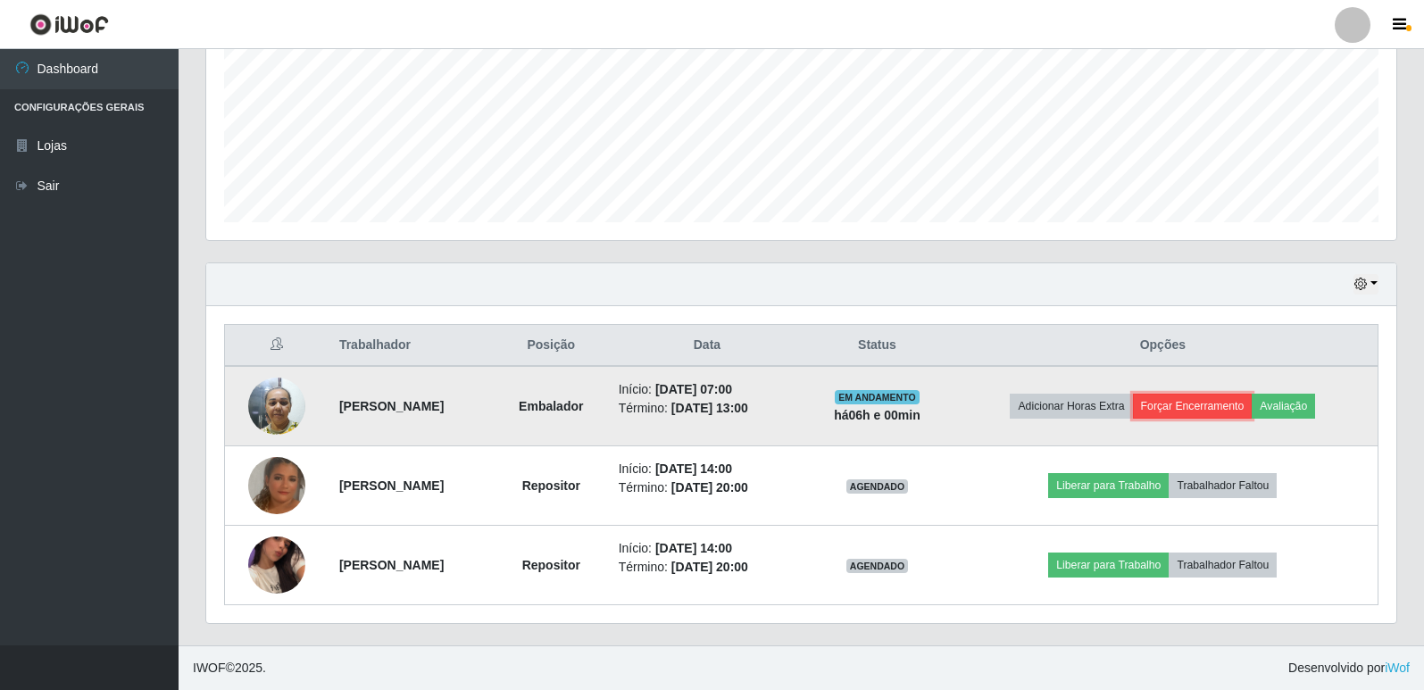
click at [1203, 403] on button "Forçar Encerramento" at bounding box center [1193, 406] width 120 height 25
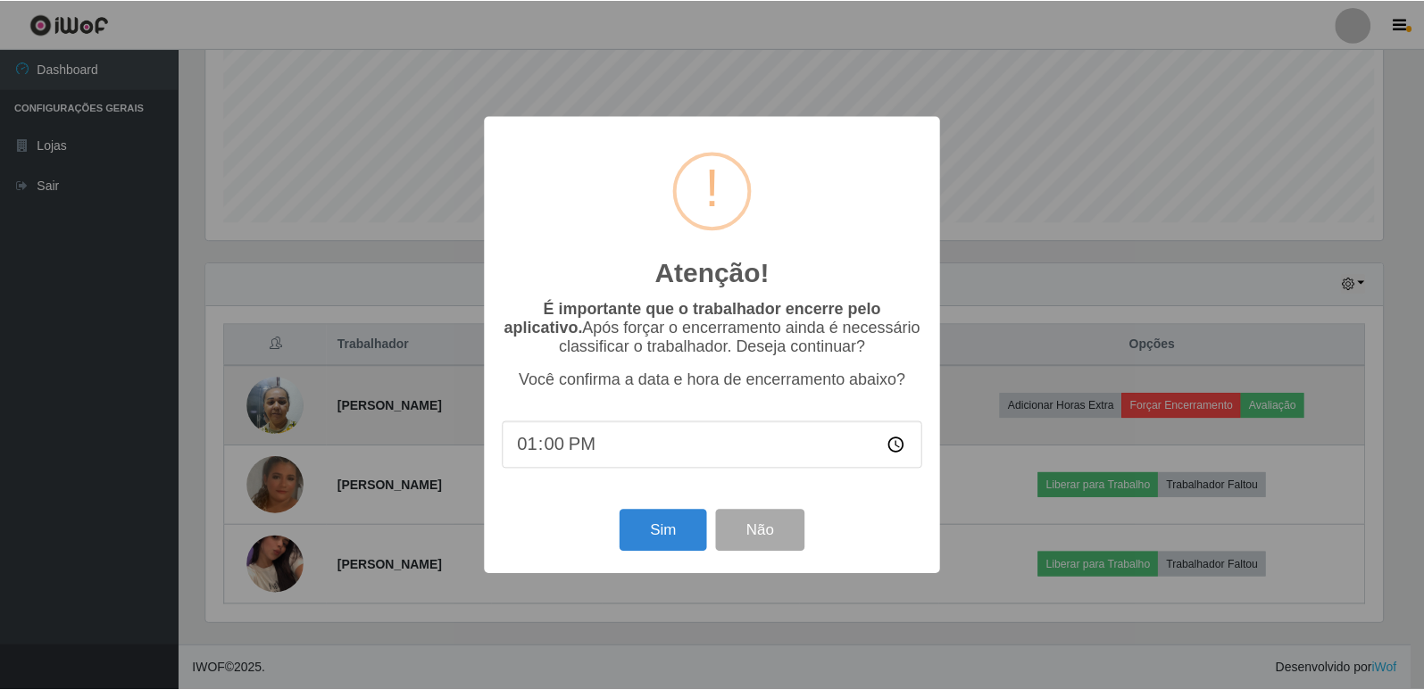
scroll to position [371, 1181]
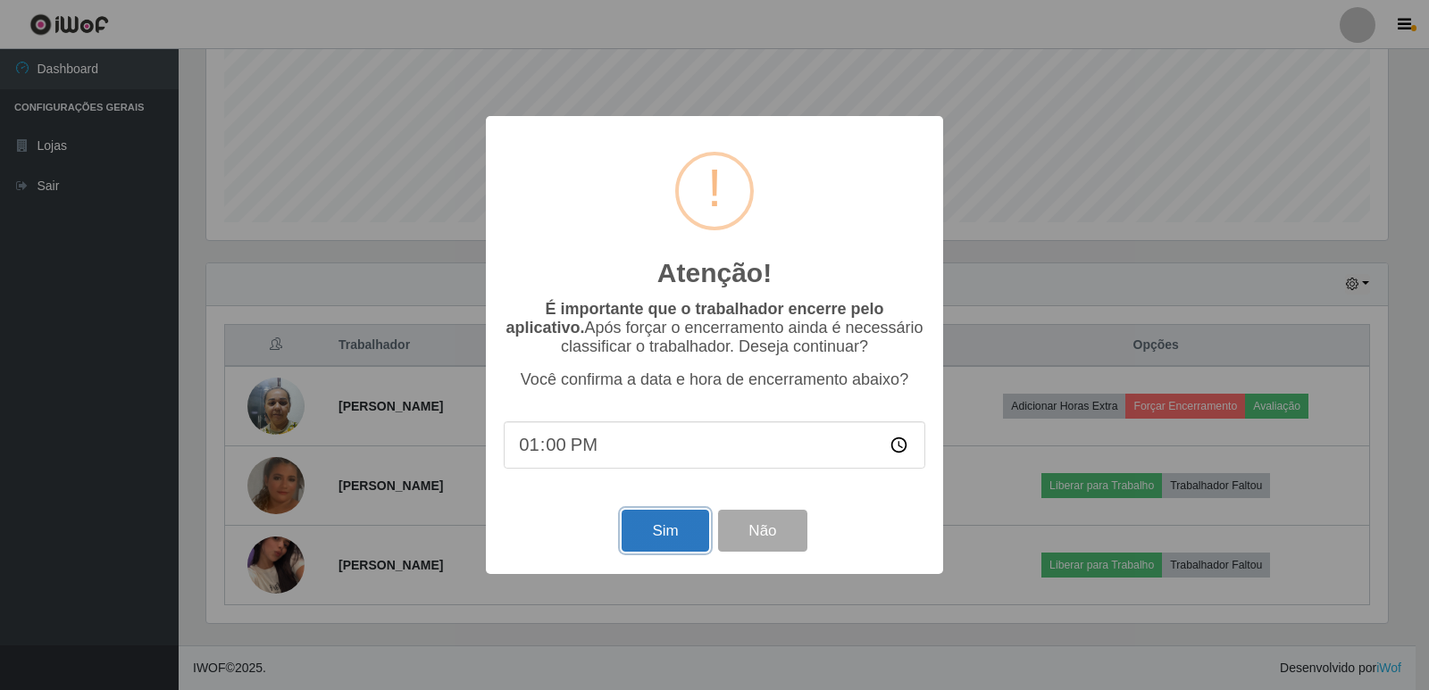
click at [675, 552] on button "Sim" at bounding box center [665, 531] width 87 height 42
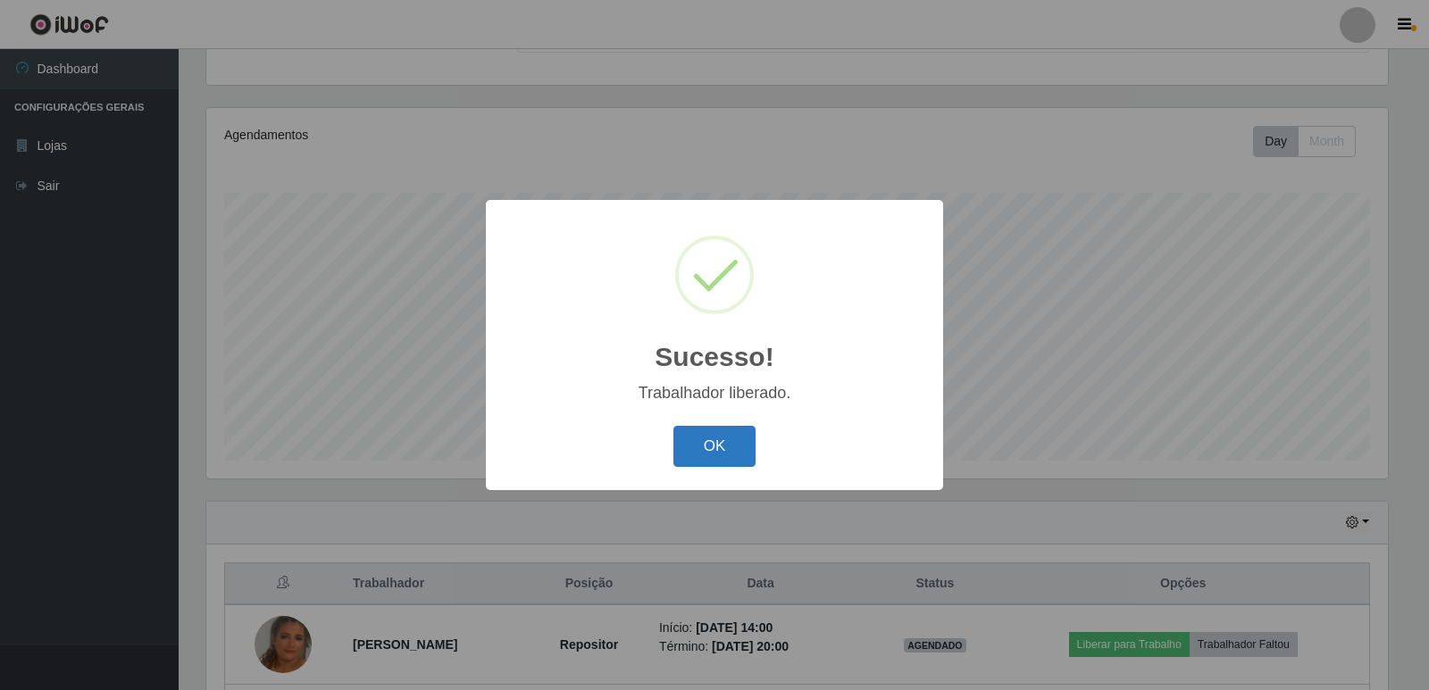
click at [704, 460] on button "OK" at bounding box center [714, 447] width 83 height 42
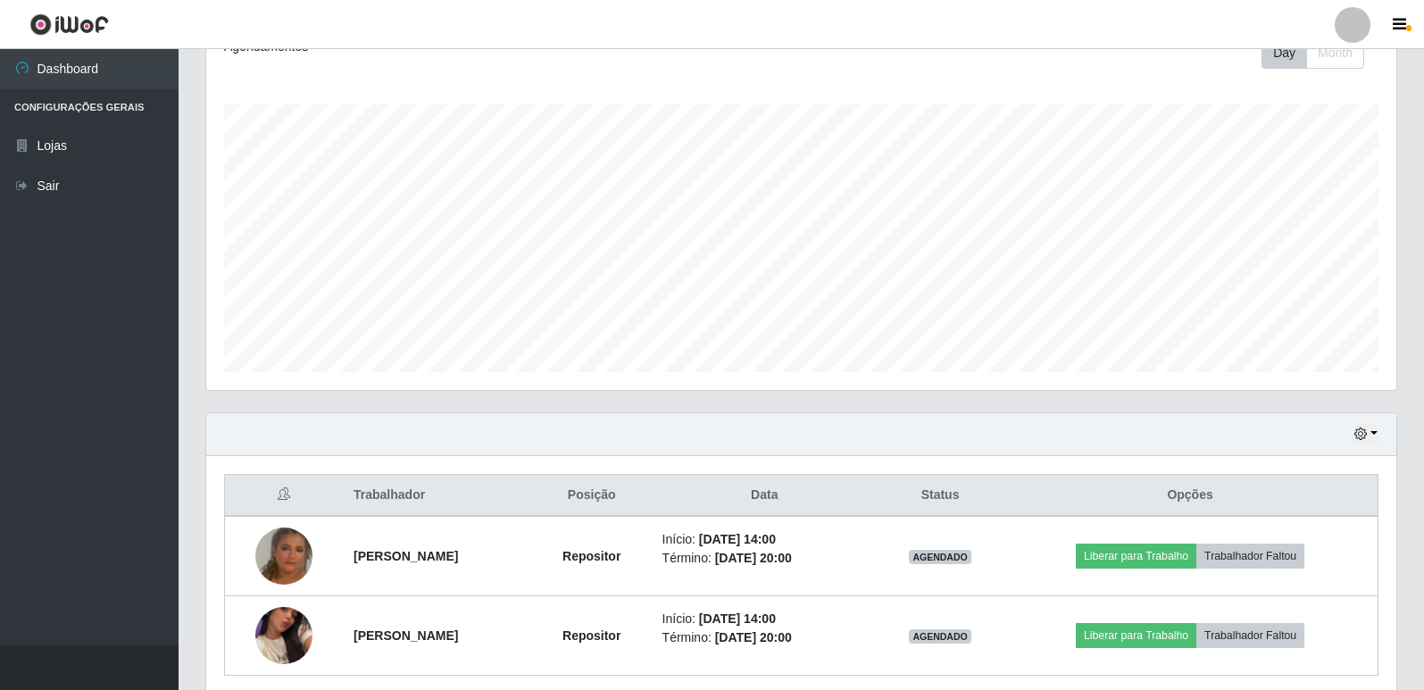
scroll to position [337, 0]
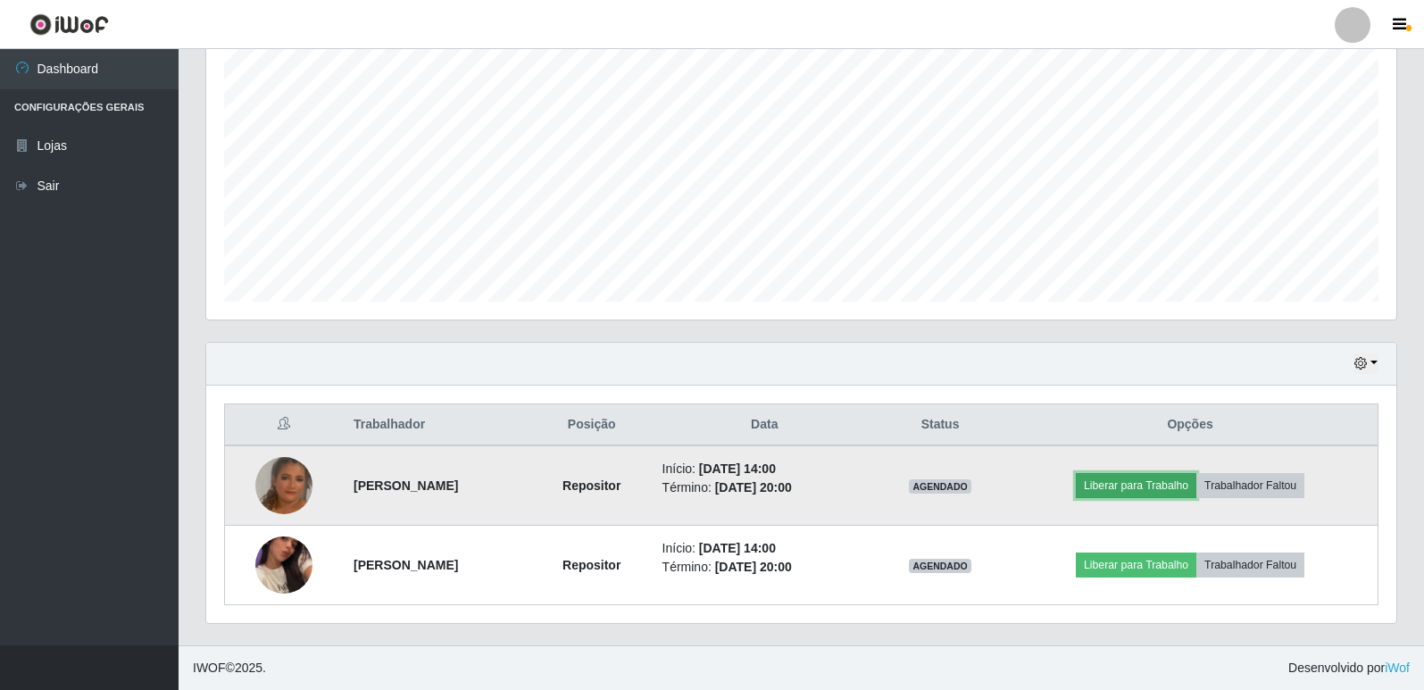
click at [1137, 487] on button "Liberar para Trabalho" at bounding box center [1136, 485] width 121 height 25
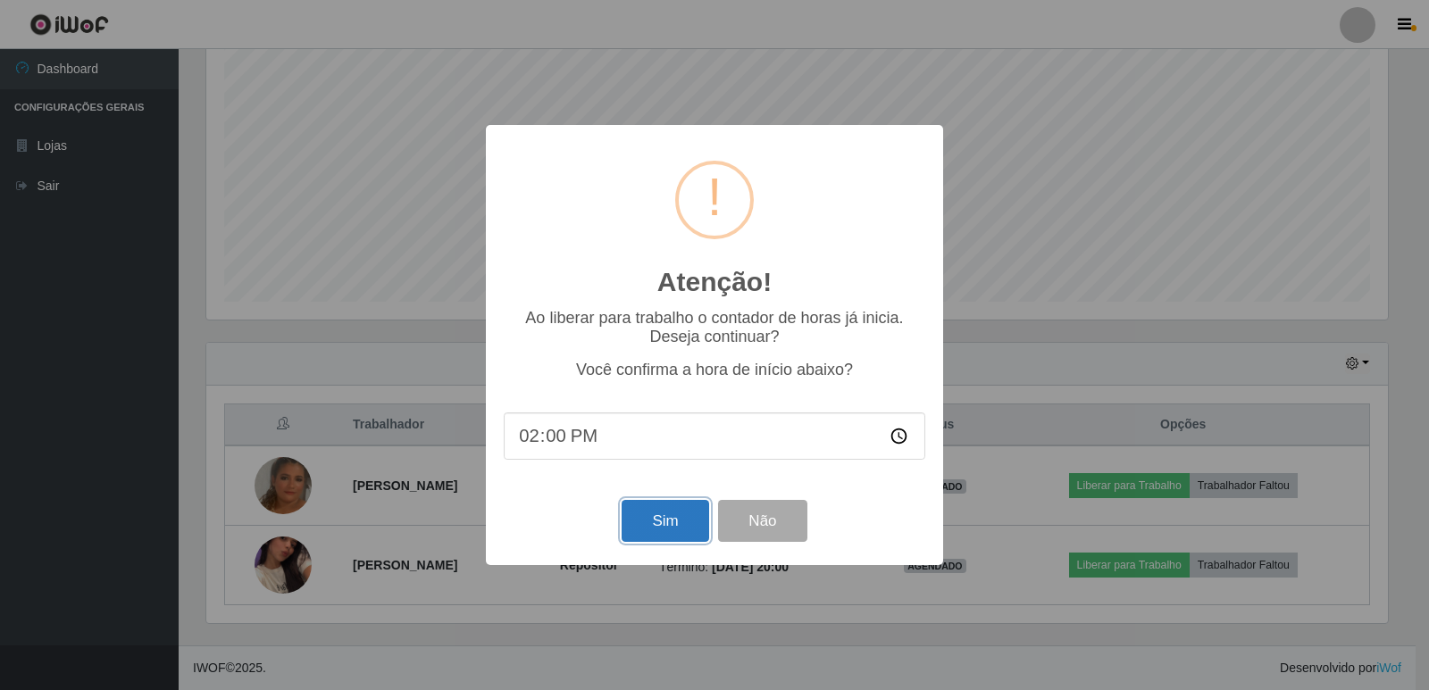
click at [671, 528] on button "Sim" at bounding box center [665, 521] width 87 height 42
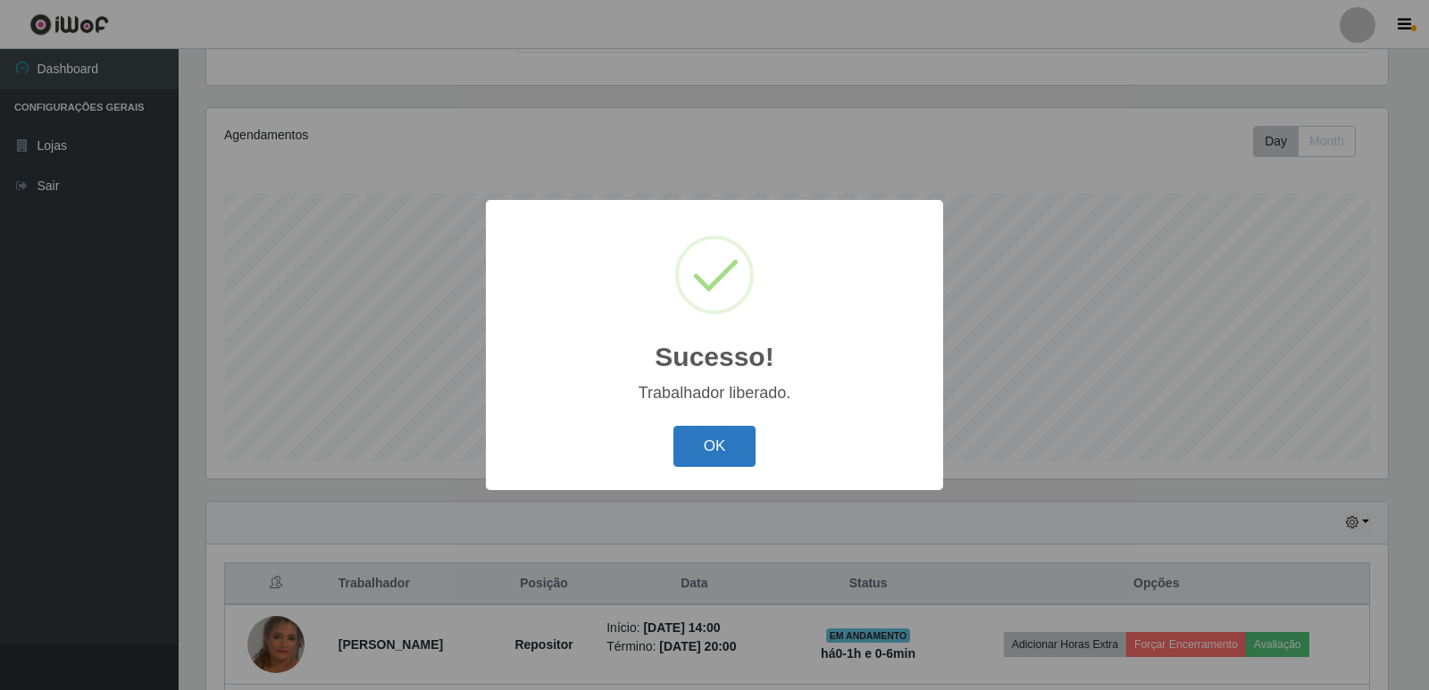
click at [692, 448] on button "OK" at bounding box center [714, 447] width 83 height 42
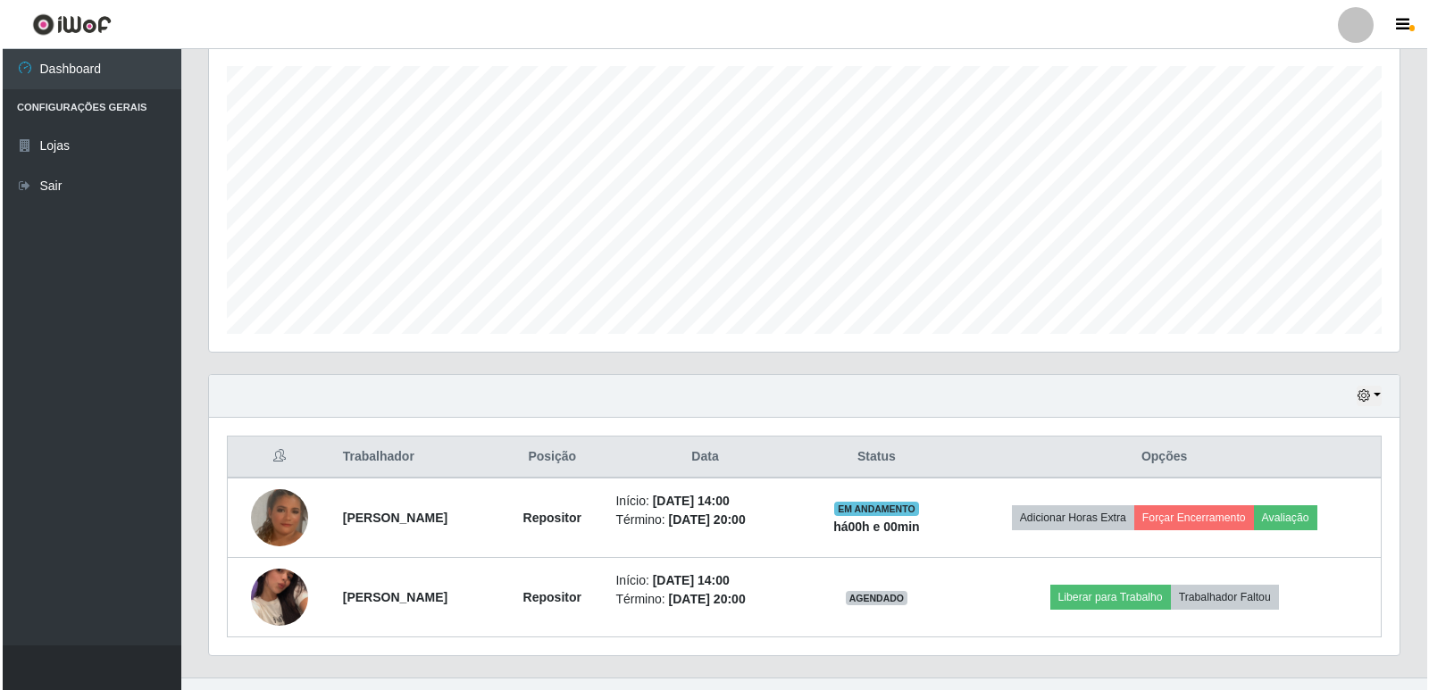
scroll to position [337, 0]
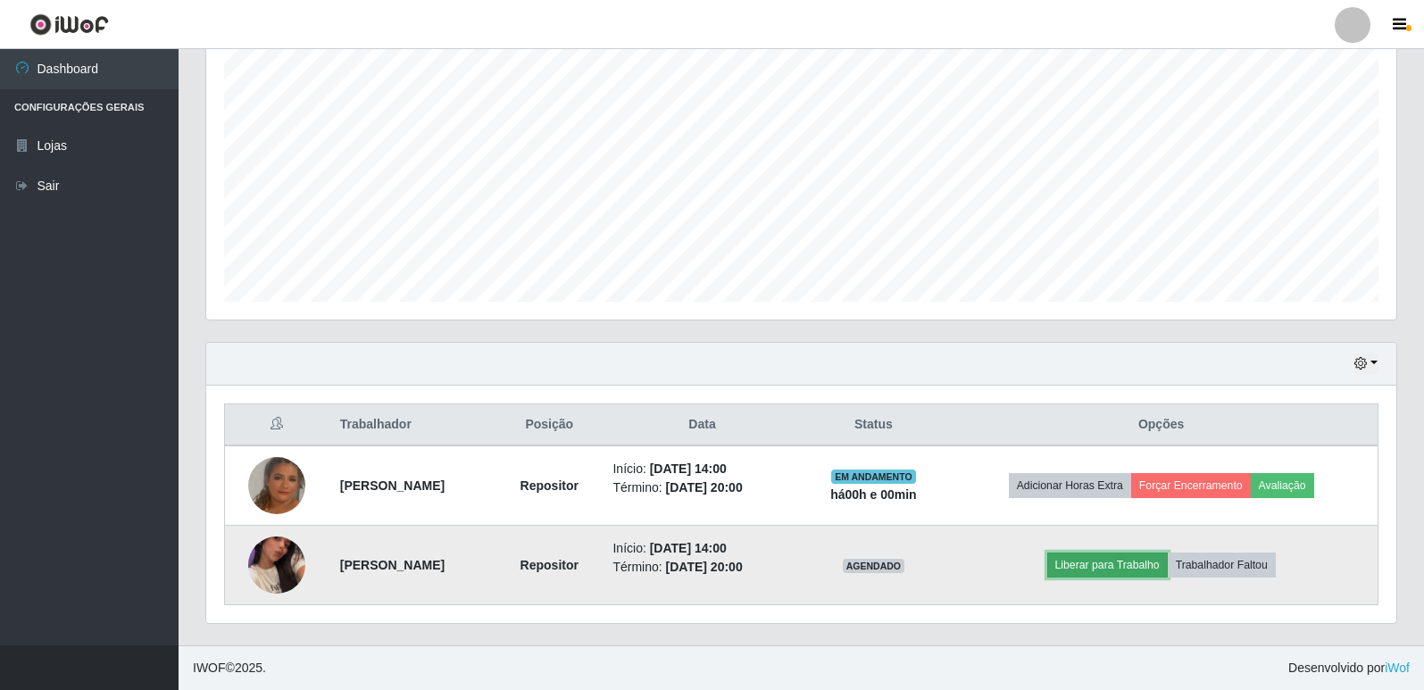
click at [1143, 572] on button "Liberar para Trabalho" at bounding box center [1107, 565] width 121 height 25
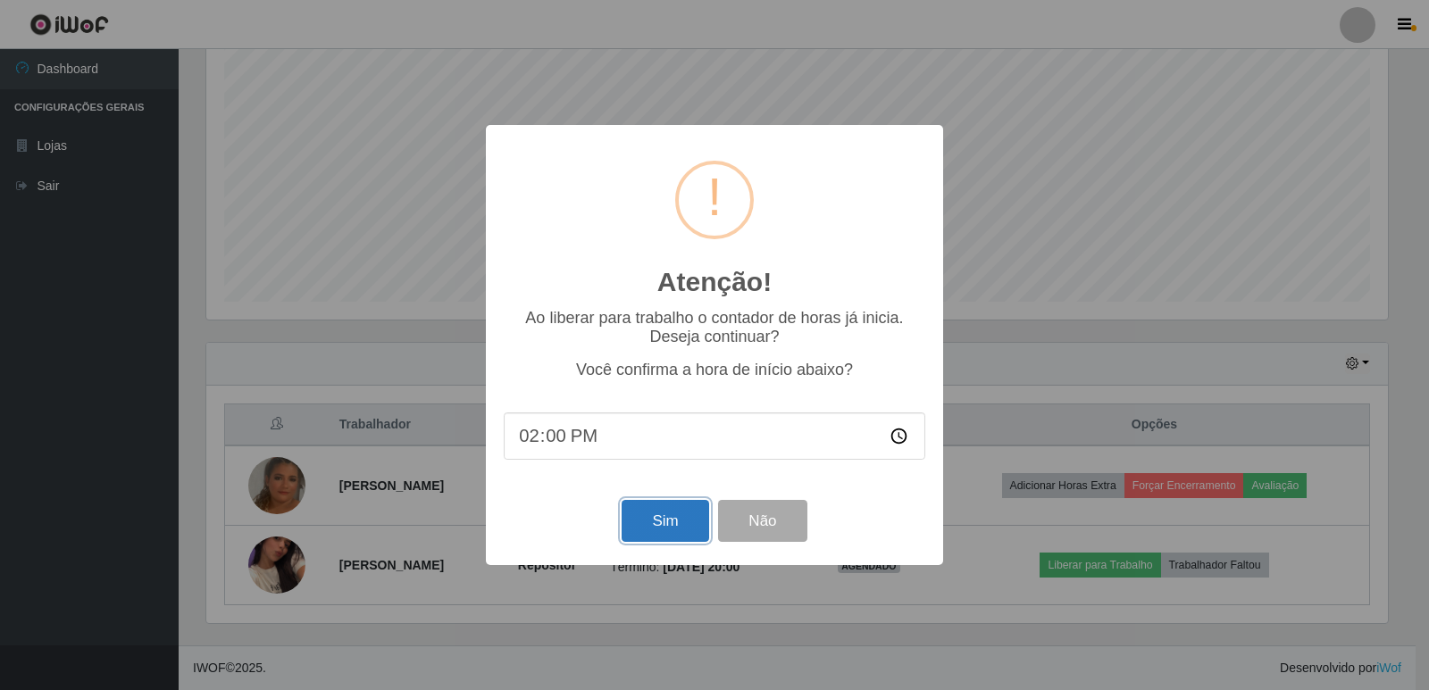
click at [666, 532] on button "Sim" at bounding box center [665, 521] width 87 height 42
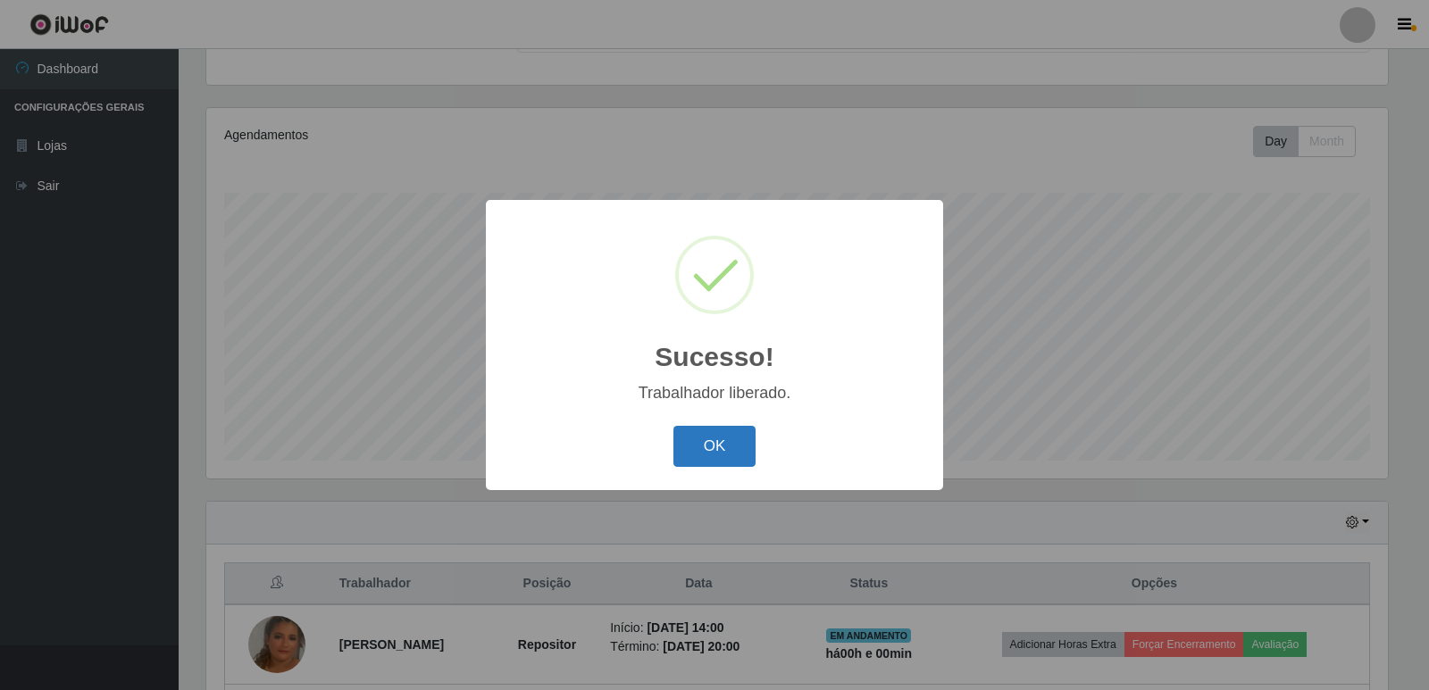
click at [713, 452] on button "OK" at bounding box center [714, 447] width 83 height 42
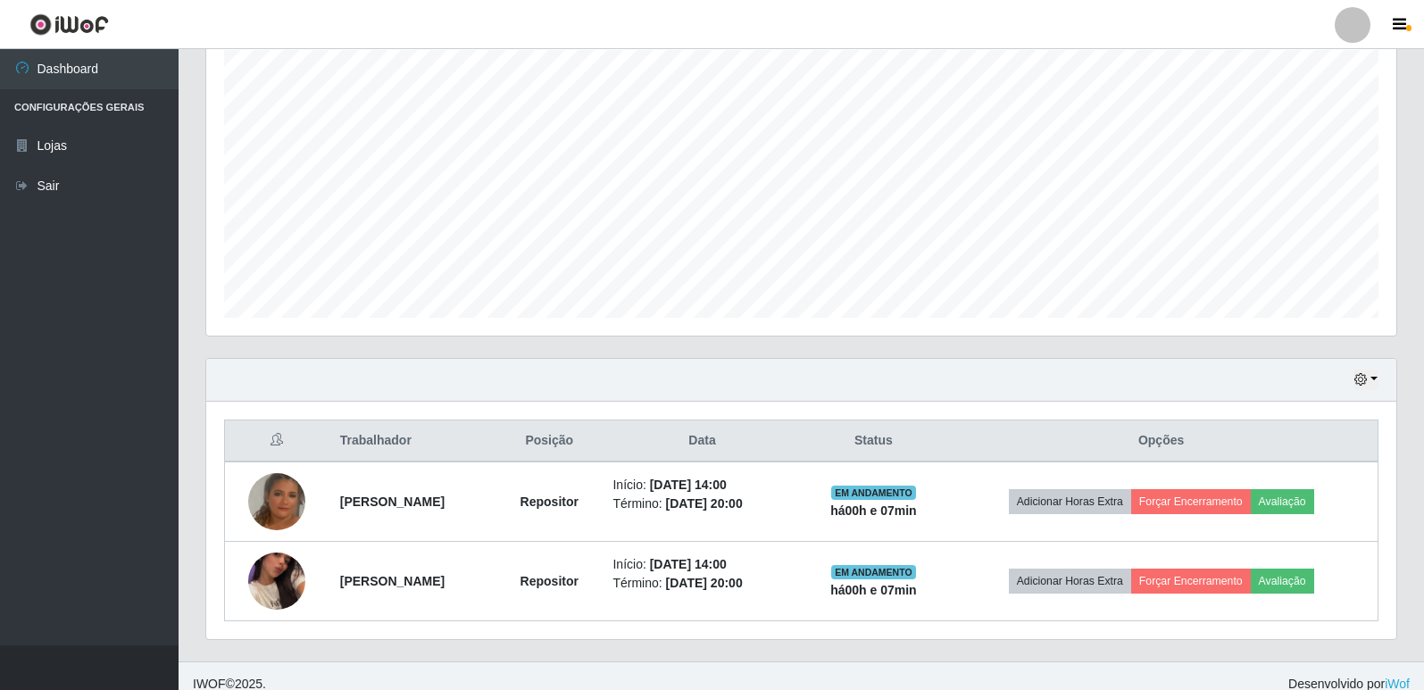
scroll to position [337, 0]
